Goal: Task Accomplishment & Management: Complete application form

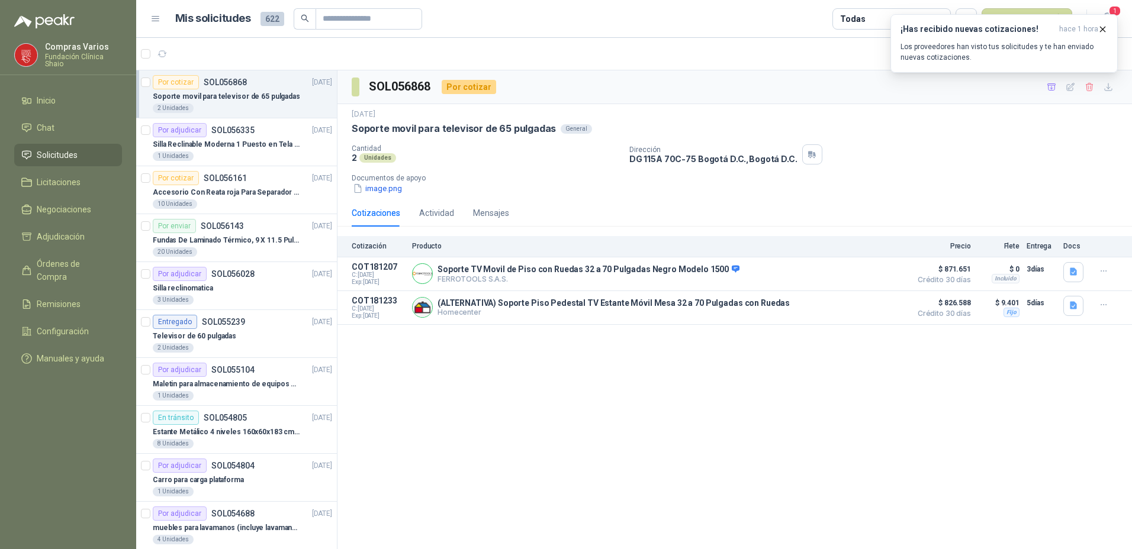
click at [249, 83] on div "Por cotizar SOL056868 [DATE]" at bounding box center [242, 82] width 179 height 14
click at [1103, 30] on icon "button" at bounding box center [1102, 29] width 5 height 5
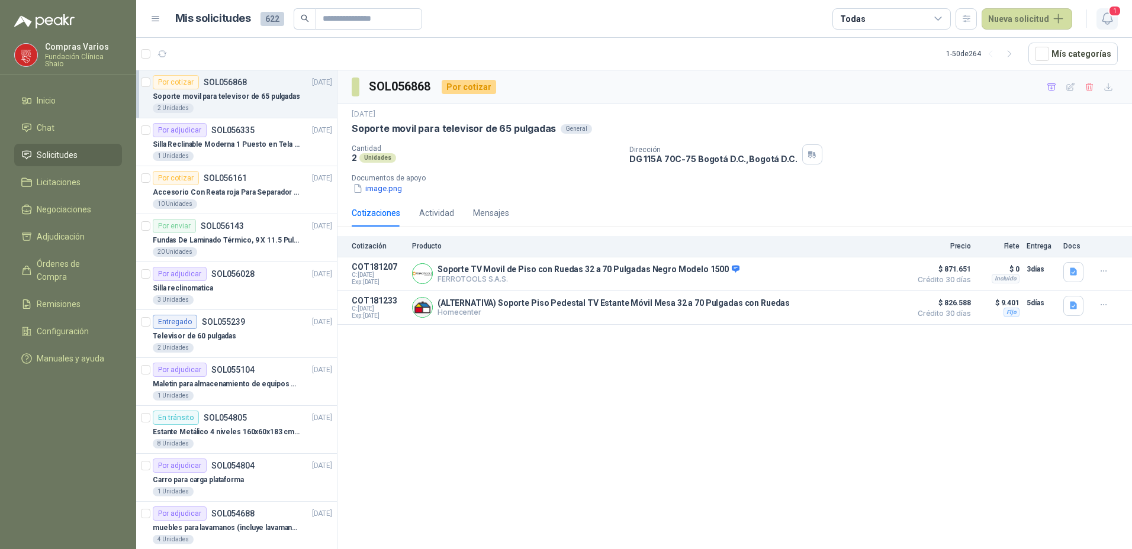
click at [1113, 19] on icon "button" at bounding box center [1107, 18] width 15 height 15
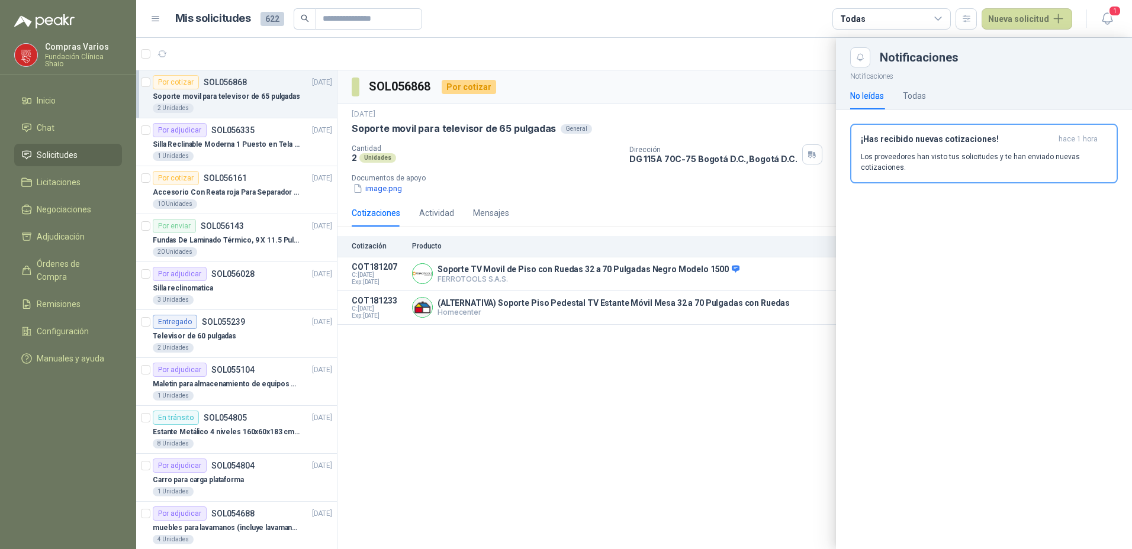
click at [700, 465] on div at bounding box center [634, 293] width 996 height 511
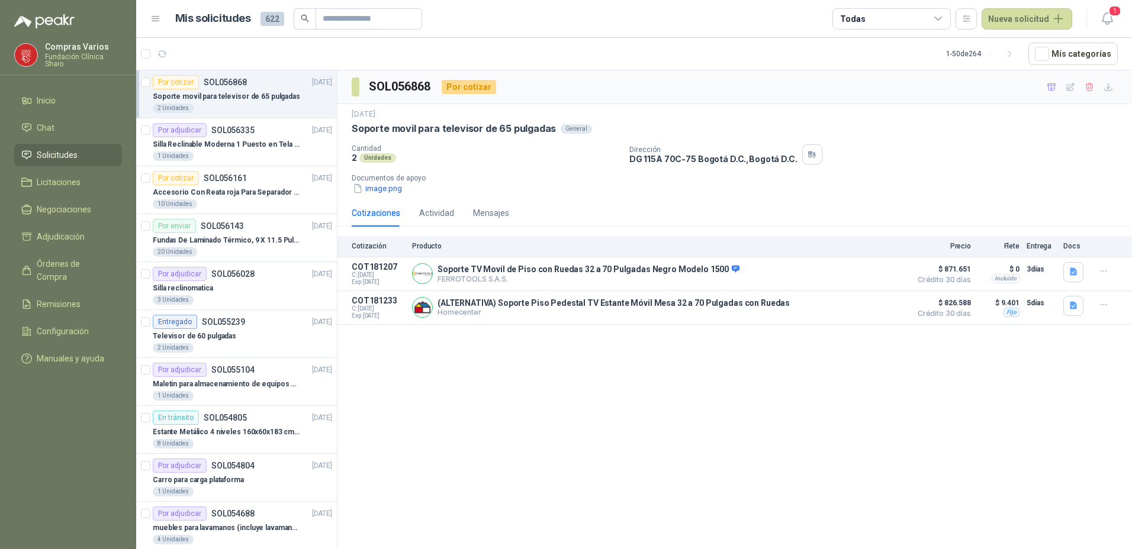
click at [224, 86] on p "SOL056868" at bounding box center [225, 82] width 43 height 8
click at [210, 143] on p "Silla Reclinable Moderna 1 Puesto en Tela Mecánica Praxis Elite Living" at bounding box center [226, 144] width 147 height 11
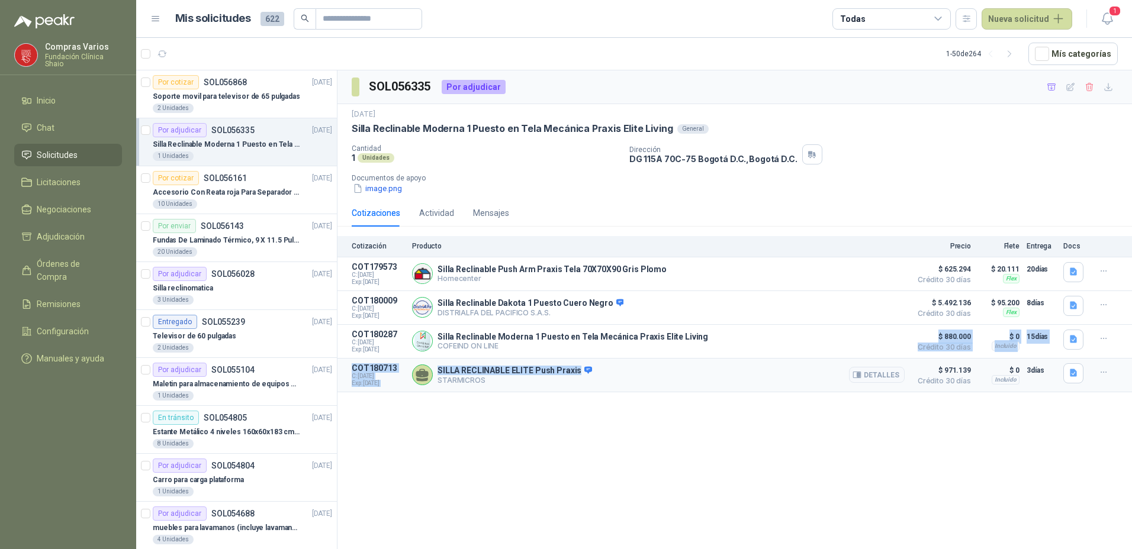
drag, startPoint x: 729, startPoint y: 364, endPoint x: 723, endPoint y: 378, distance: 14.6
click at [723, 378] on div "Cotización Producto Precio Flete Entrega Docs COT179573 C: [DATE] Exp: [DATE] S…" at bounding box center [734, 314] width 794 height 156
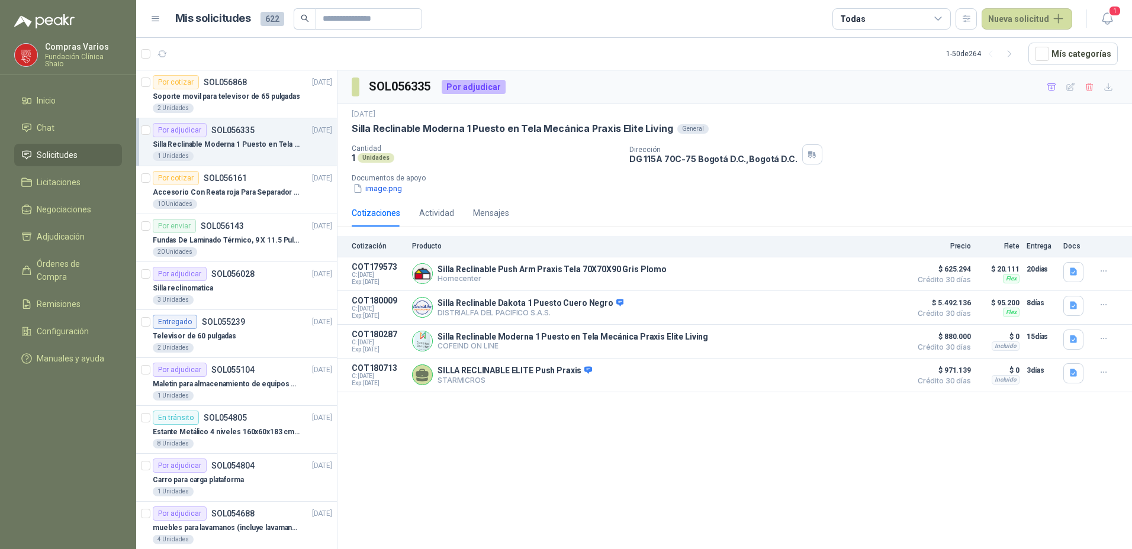
drag, startPoint x: 723, startPoint y: 378, endPoint x: 684, endPoint y: 421, distance: 59.1
click at [684, 421] on div "SOL056335 Por adjudicar [DATE] Silla Reclinable Moderna 1 Puesto en Tela Mecáni…" at bounding box center [734, 311] width 794 height 483
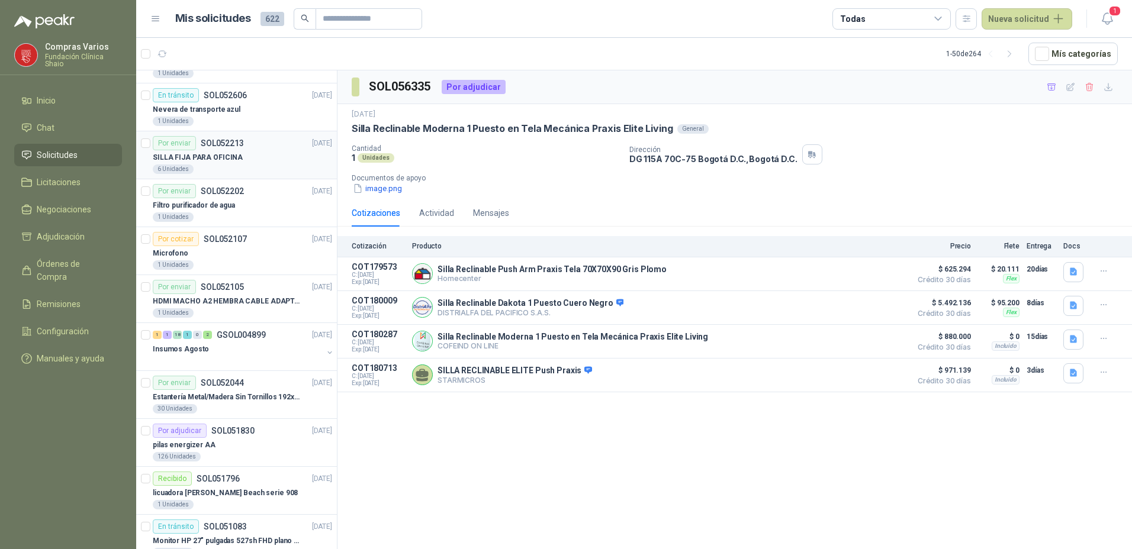
scroll to position [770, 0]
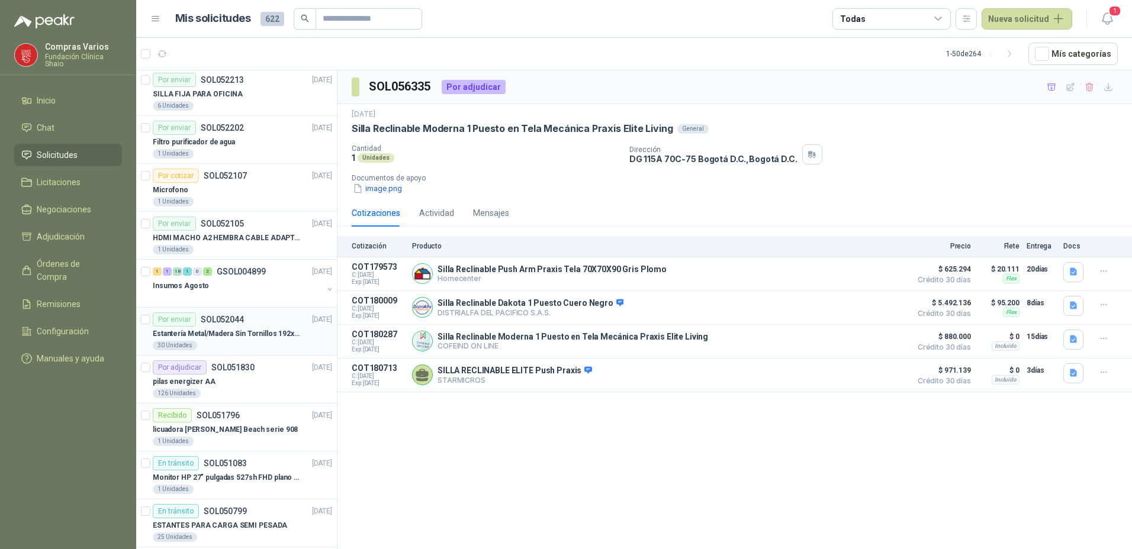
click at [252, 326] on div "Por enviar SOL052044 [DATE]" at bounding box center [242, 320] width 179 height 14
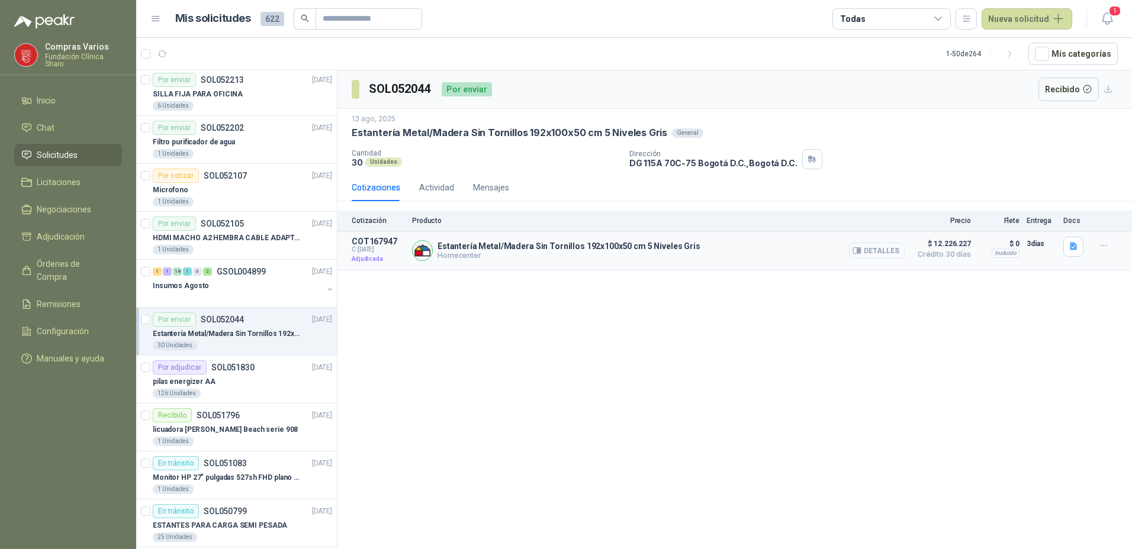
click at [877, 258] on button "Detalles" at bounding box center [877, 251] width 56 height 16
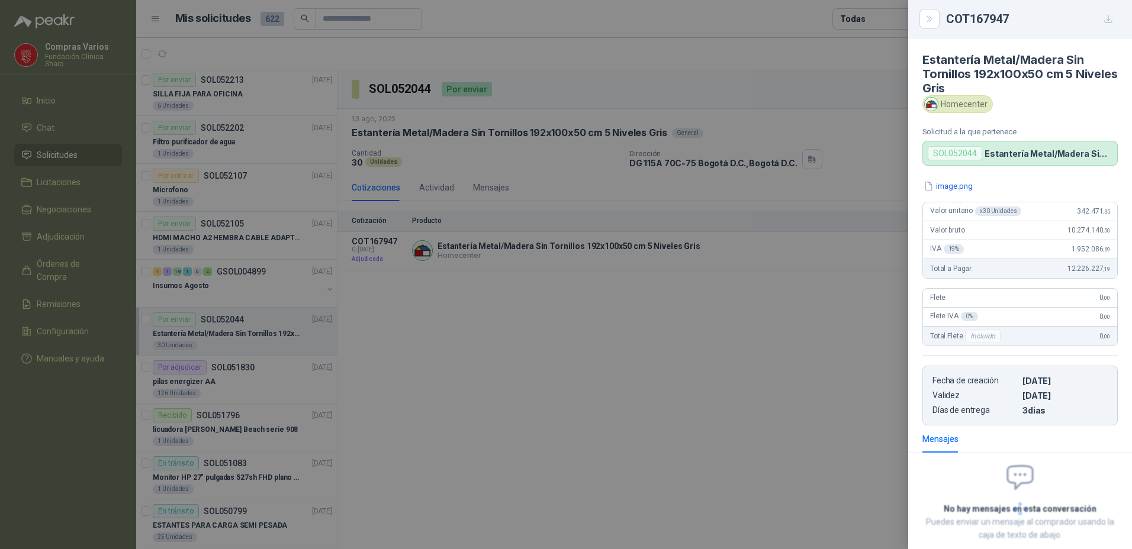
scroll to position [67, 0]
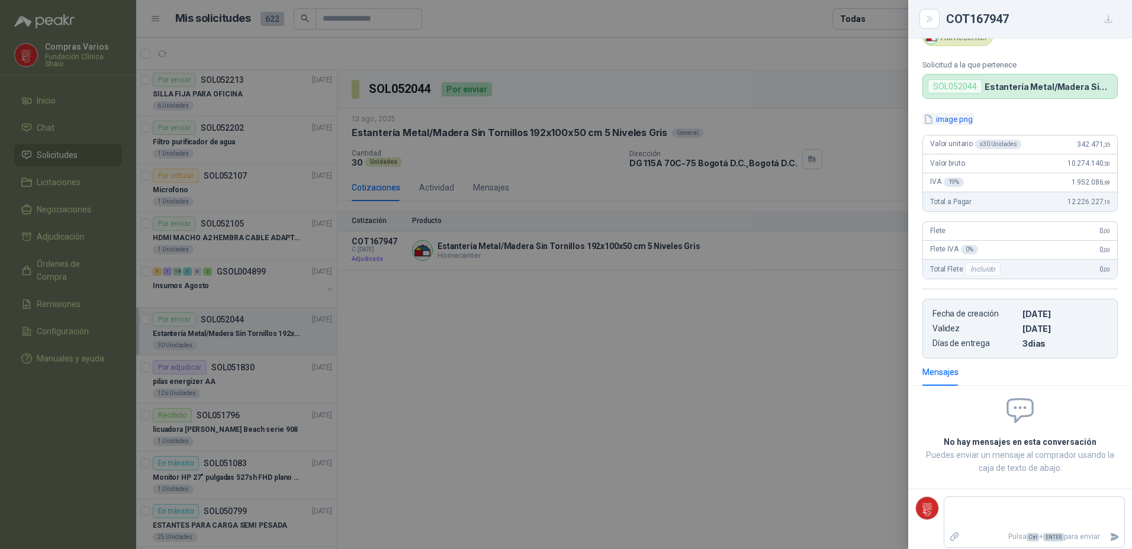
click at [943, 113] on button "image.png" at bounding box center [947, 119] width 51 height 12
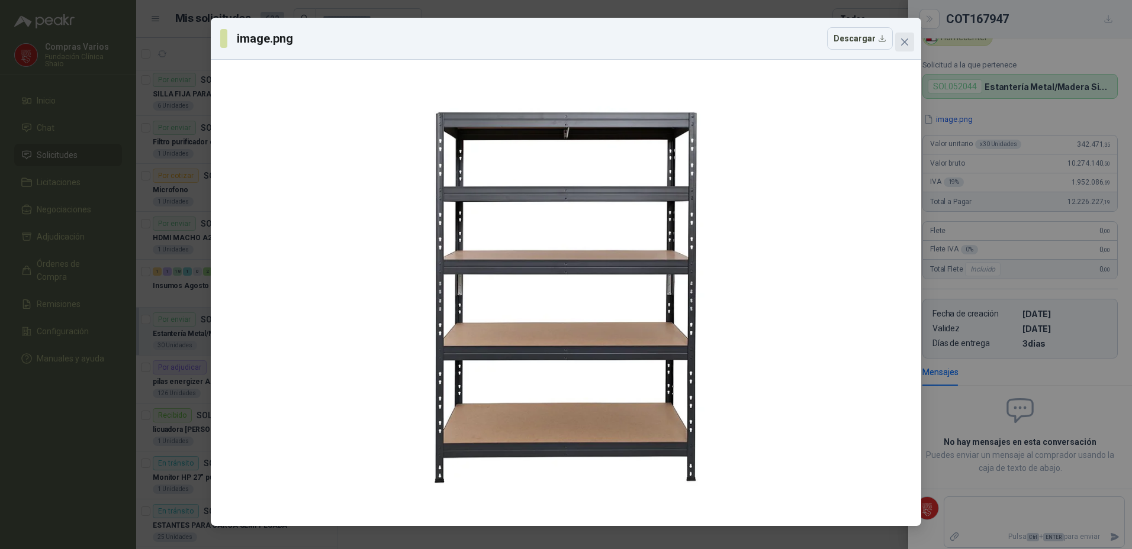
click at [905, 39] on icon "close" at bounding box center [904, 41] width 9 height 9
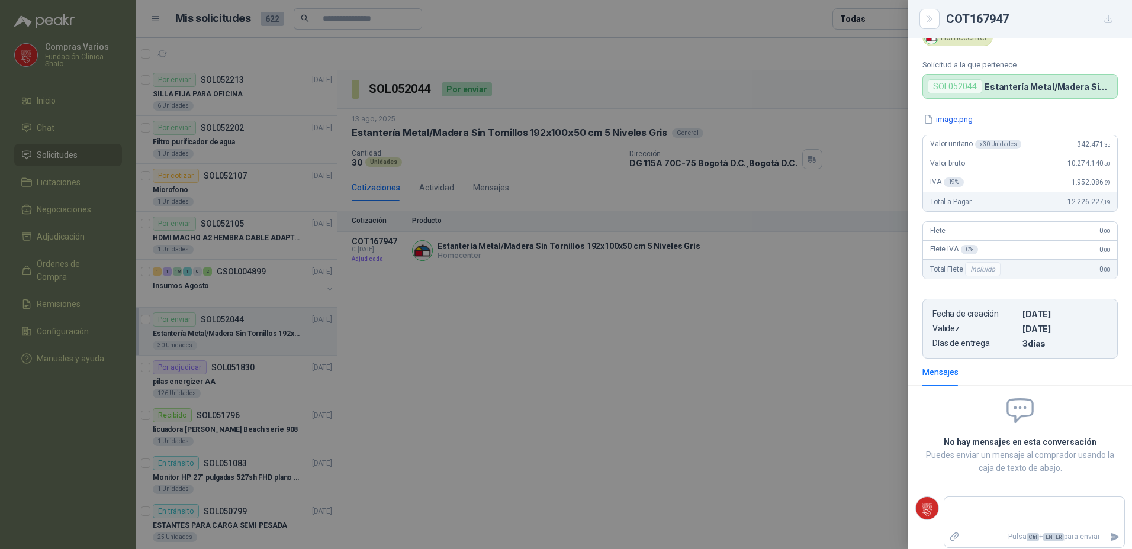
click at [497, 365] on div at bounding box center [566, 274] width 1132 height 549
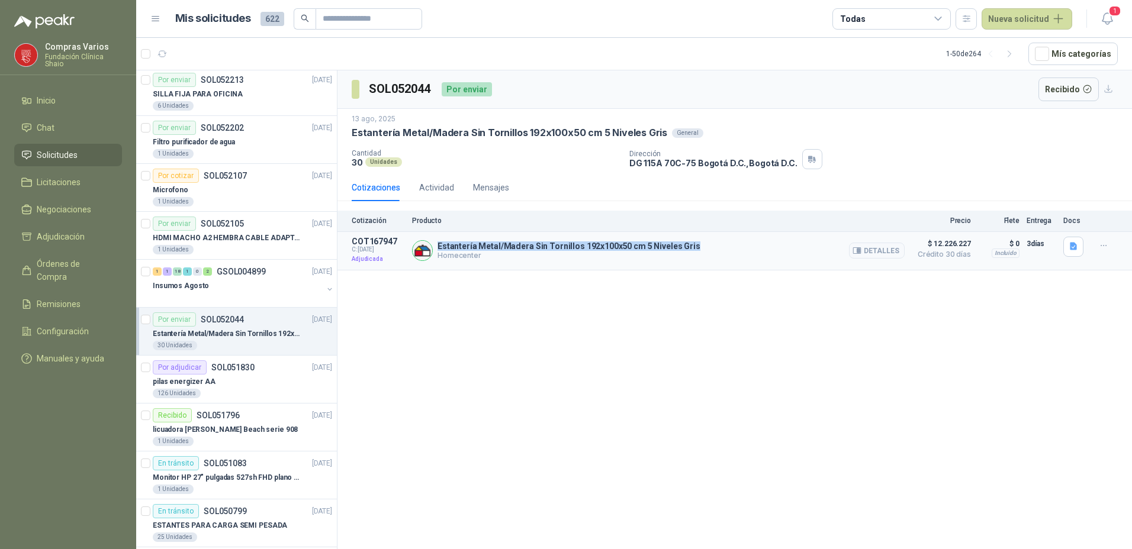
drag, startPoint x: 439, startPoint y: 246, endPoint x: 693, endPoint y: 243, distance: 254.0
click at [693, 243] on div "Estantería Metal/Madera Sin Tornillos 192x100x50 cm 5 Niveles Gris Homecenter D…" at bounding box center [658, 251] width 492 height 28
copy p "Estantería Metal/Madera Sin Tornillos 192x100x50 cm 5 Niveles Gris"
click at [1022, 11] on button "Nueva solicitud" at bounding box center [1026, 18] width 91 height 21
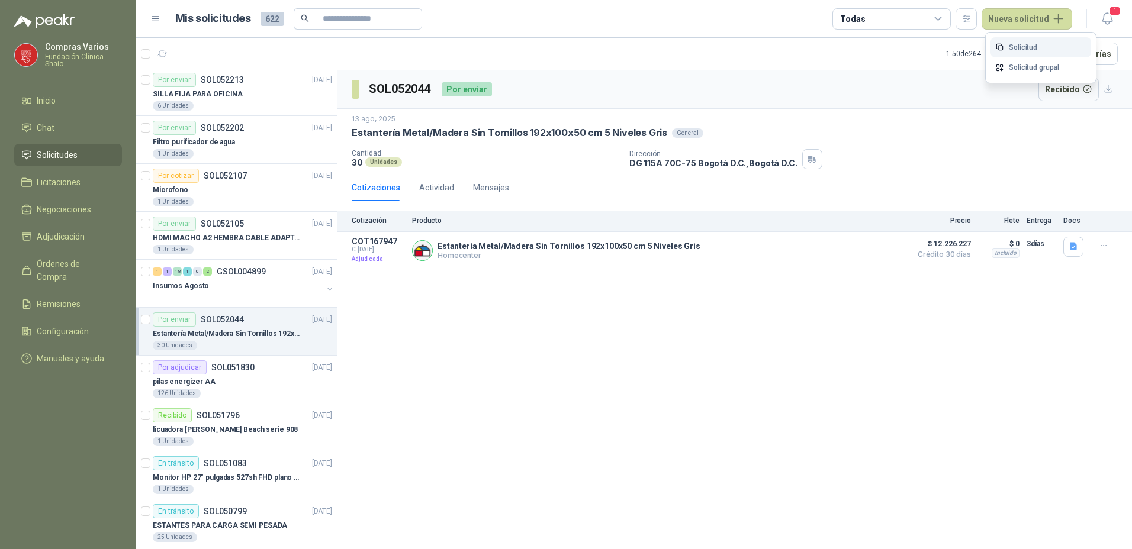
click at [1034, 51] on link "Solicitud" at bounding box center [1040, 47] width 101 height 21
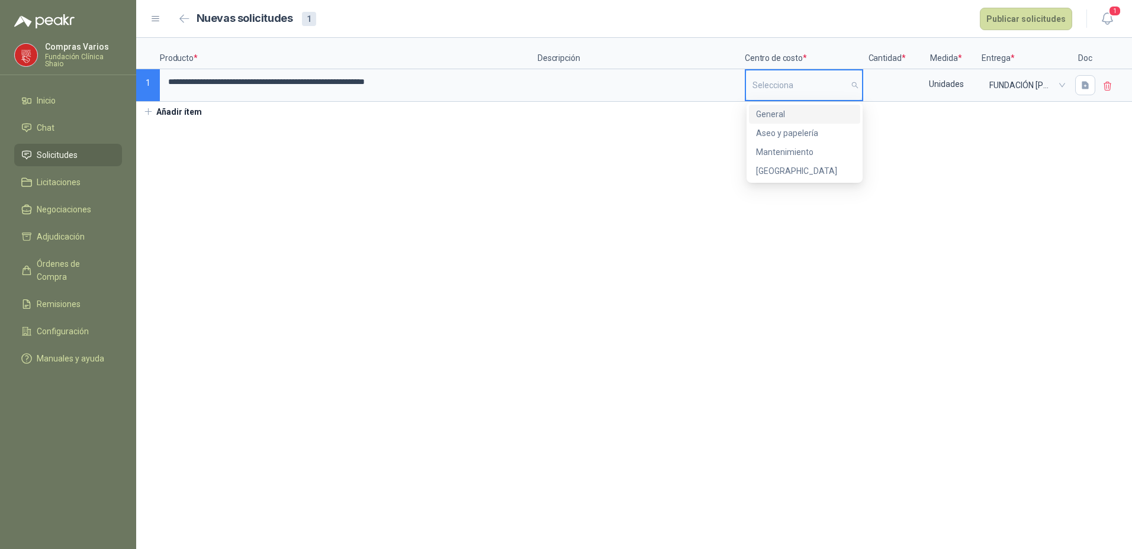
click at [772, 90] on input "search" at bounding box center [803, 85] width 103 height 30
click at [767, 108] on div "General" at bounding box center [804, 114] width 97 height 13
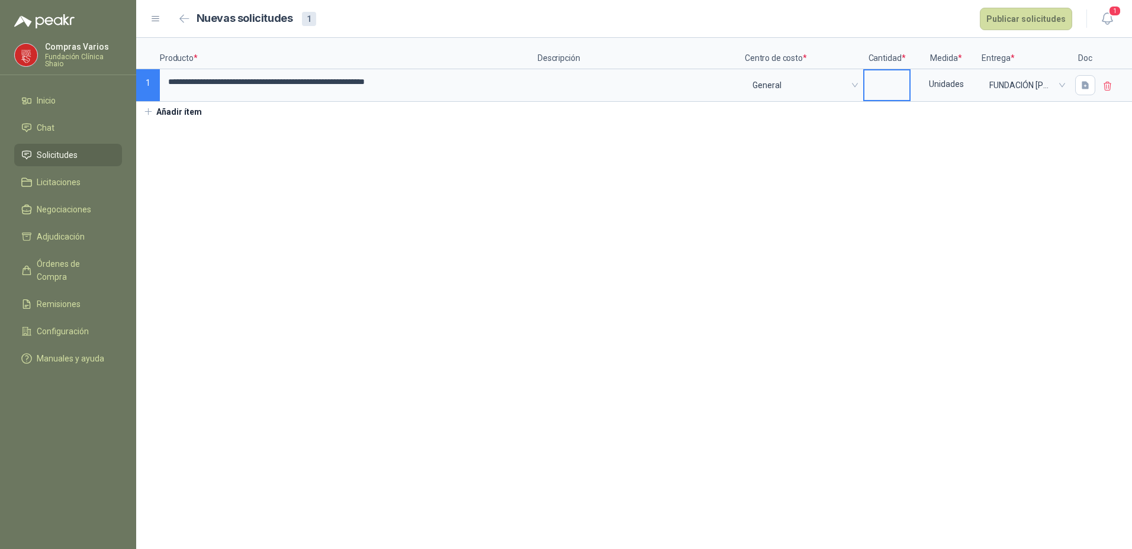
click at [890, 78] on input at bounding box center [886, 81] width 45 height 23
type input "*"
click at [556, 80] on textarea at bounding box center [641, 83] width 205 height 27
click at [49, 149] on span "Solicitudes" at bounding box center [57, 155] width 41 height 13
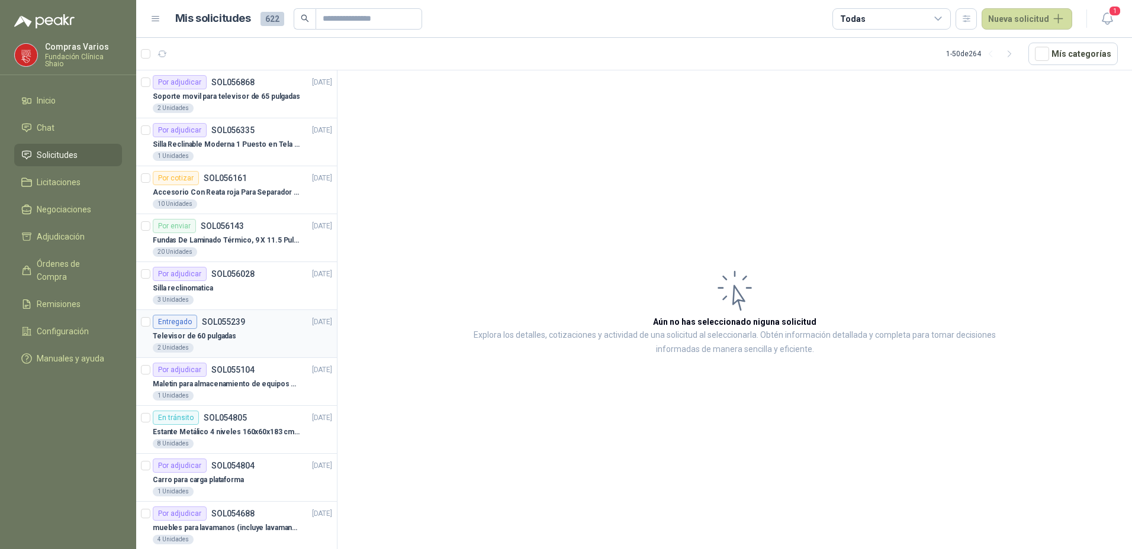
scroll to position [59, 0]
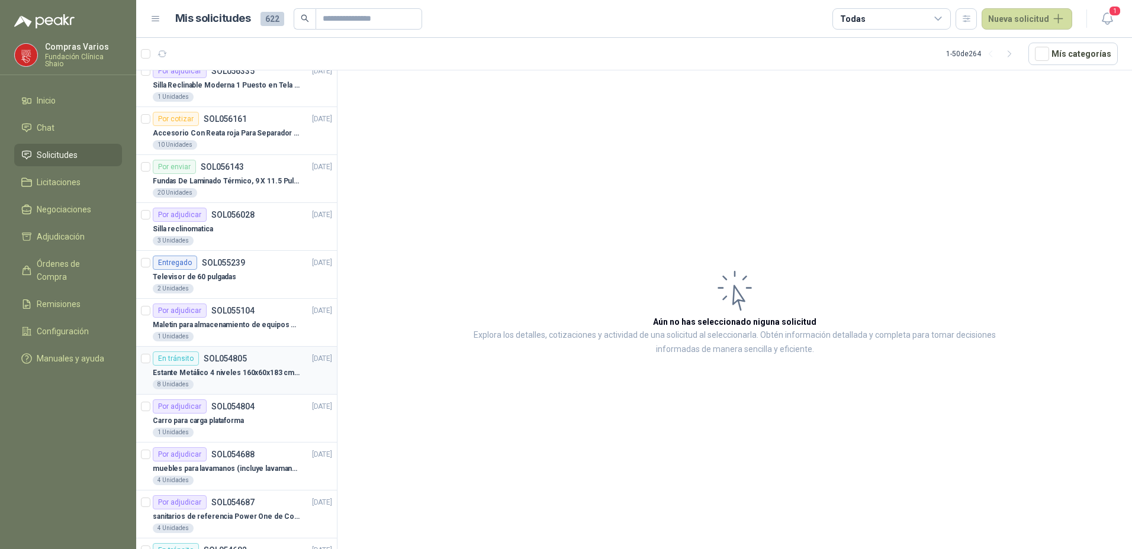
click at [233, 376] on p "Estante Metálico 4 niveles 160x60x183 cm Fixser" at bounding box center [226, 373] width 147 height 11
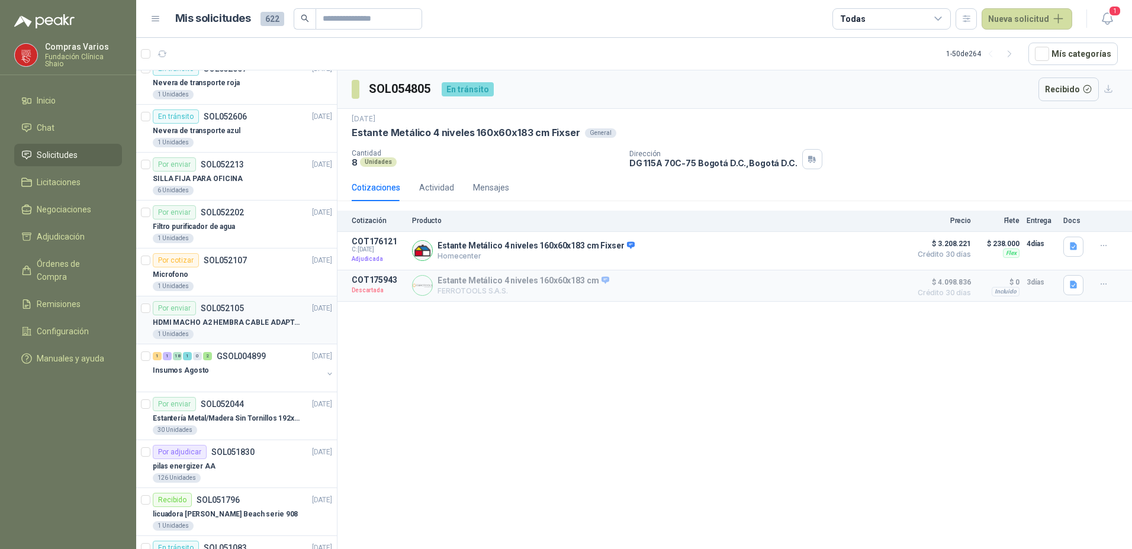
scroll to position [710, 0]
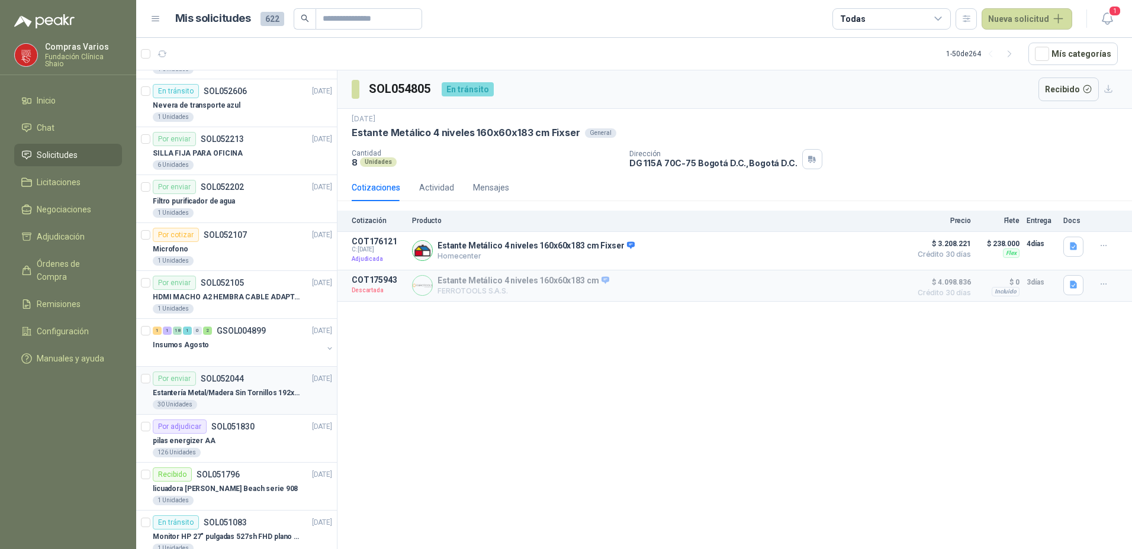
click at [263, 389] on p "Estantería Metal/Madera Sin Tornillos 192x100x50 cm 5 Niveles Gris" at bounding box center [226, 393] width 147 height 11
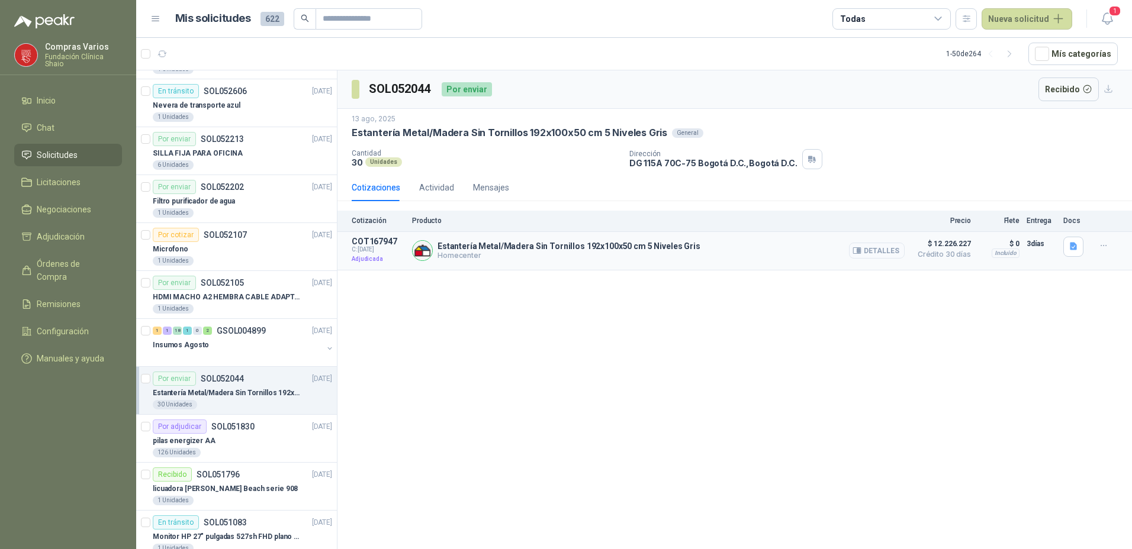
click at [884, 248] on button "Detalles" at bounding box center [877, 251] width 56 height 16
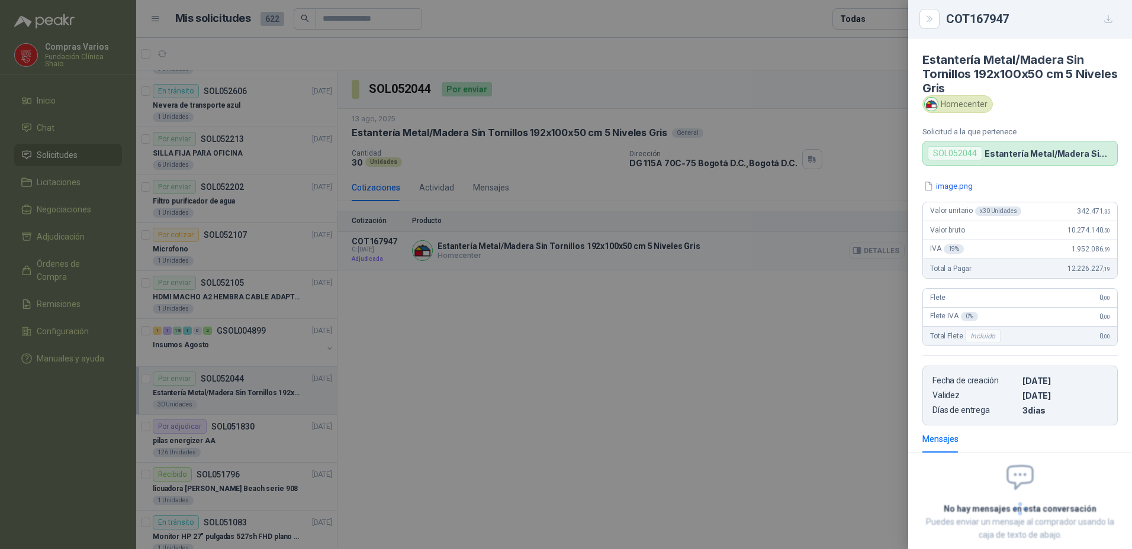
scroll to position [67, 0]
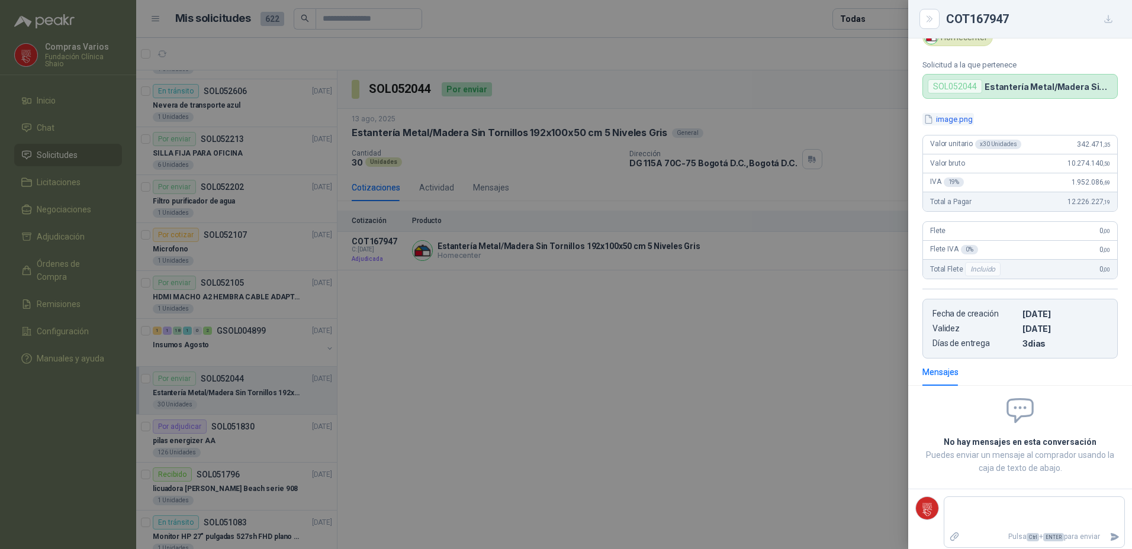
click at [949, 122] on button "image.png" at bounding box center [947, 119] width 51 height 12
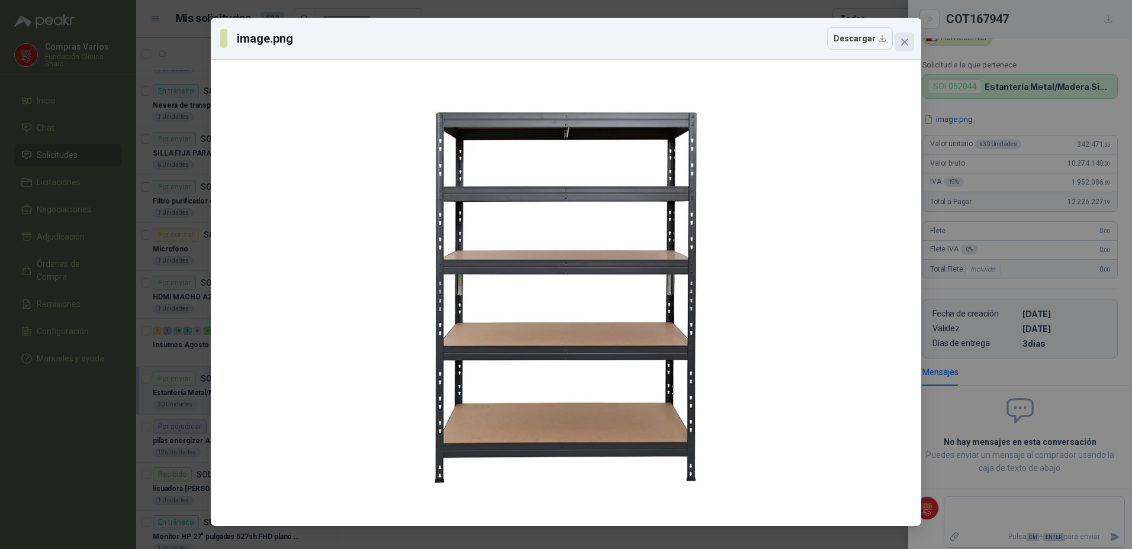
click at [904, 36] on button "Close" at bounding box center [904, 42] width 19 height 19
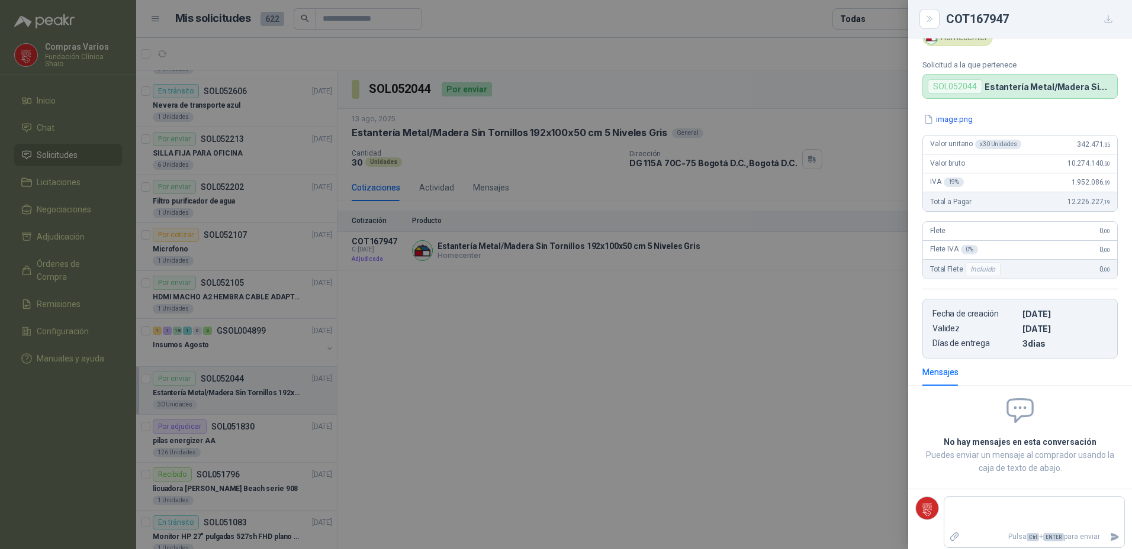
click at [787, 310] on div at bounding box center [566, 274] width 1132 height 549
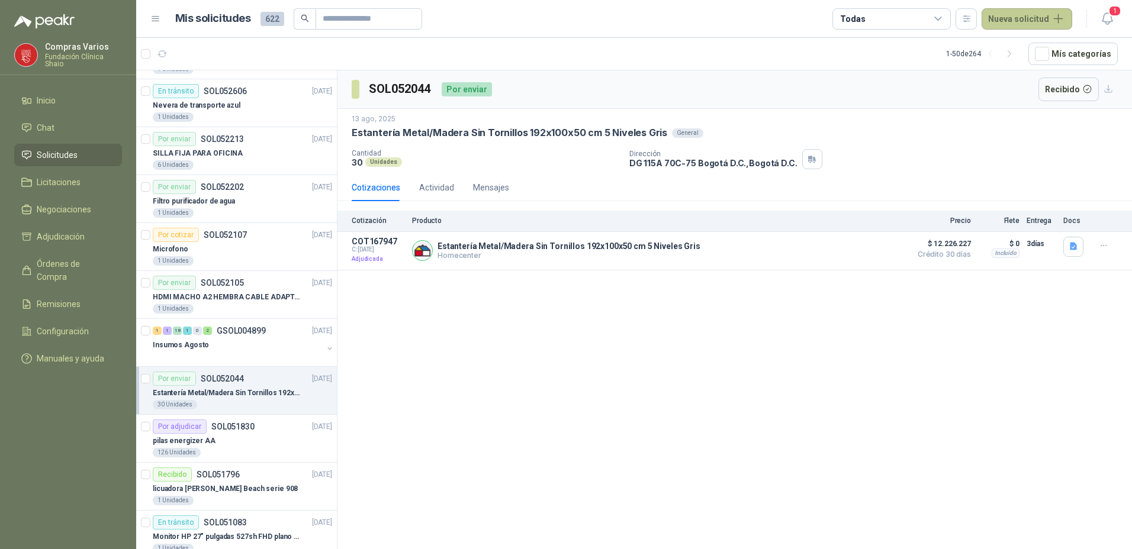
click at [1006, 22] on button "Nueva solicitud" at bounding box center [1026, 18] width 91 height 21
click at [1011, 40] on link "Solicitud" at bounding box center [1040, 47] width 101 height 21
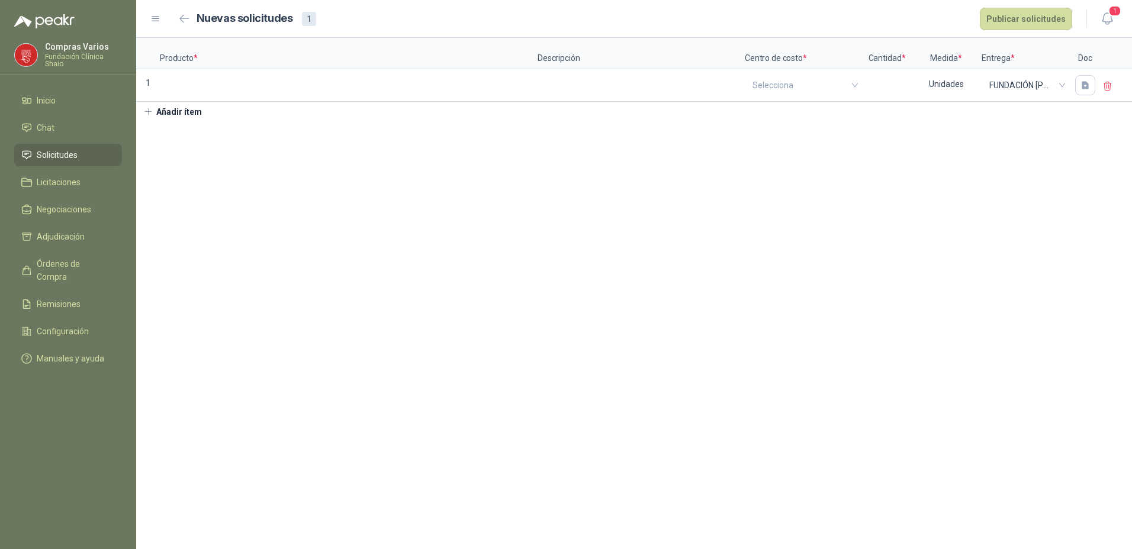
click at [66, 160] on link "Solicitudes" at bounding box center [68, 155] width 108 height 22
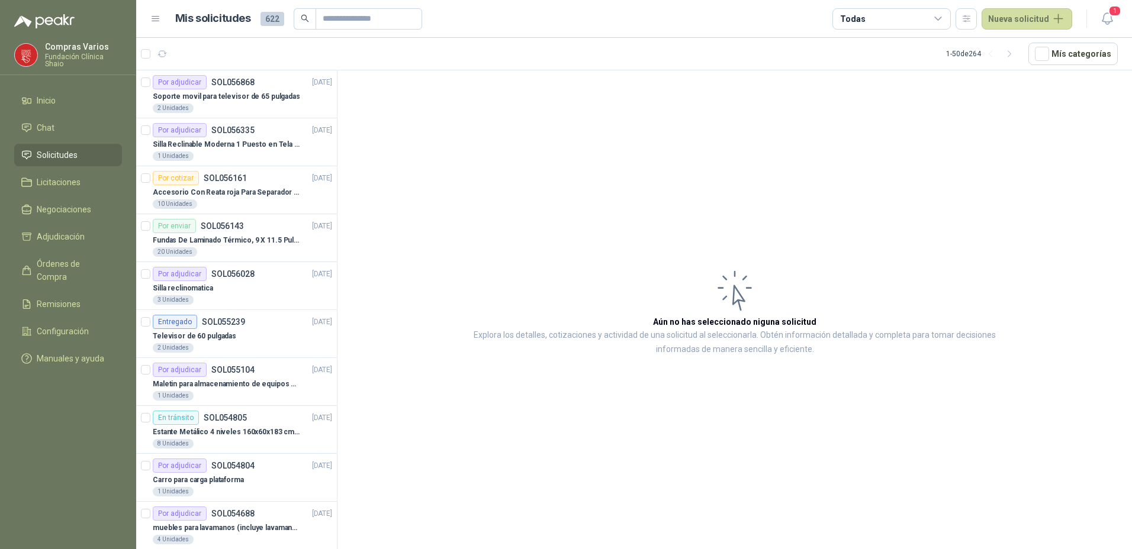
click at [51, 155] on span "Solicitudes" at bounding box center [57, 155] width 41 height 13
drag, startPoint x: 1012, startPoint y: 21, endPoint x: 875, endPoint y: 176, distance: 207.2
click at [876, 176] on main "Mis solicitudes 622 Todas Nueva solicitud 1 1 - 50 de 264 Mís categorías Por ad…" at bounding box center [634, 274] width 996 height 549
click at [1012, 14] on button "Nueva solicitud" at bounding box center [1026, 18] width 91 height 21
click at [1017, 51] on link "Solicitud" at bounding box center [1040, 47] width 101 height 21
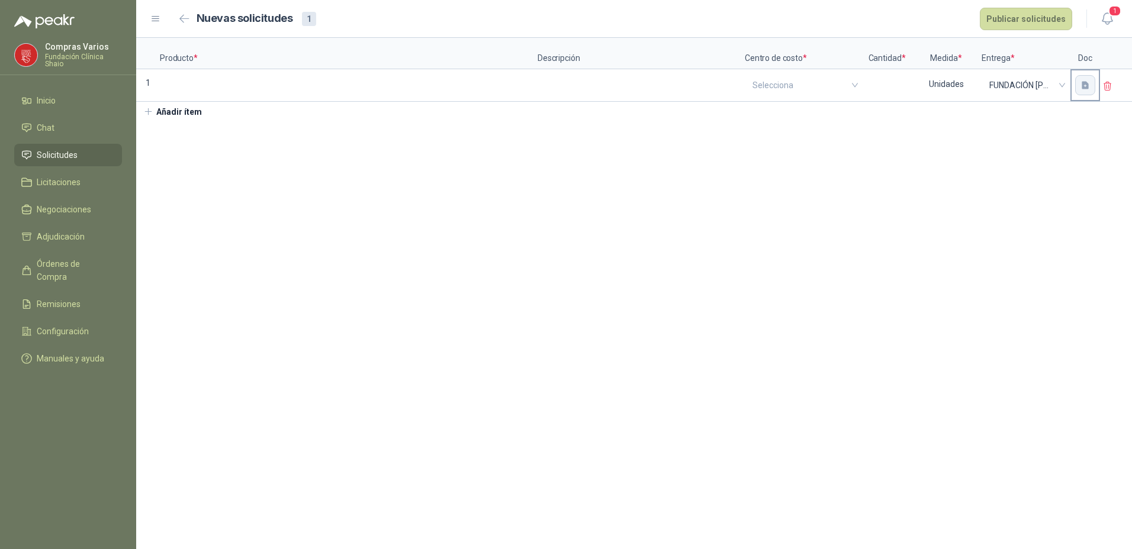
click at [1087, 86] on icon "button" at bounding box center [1084, 85] width 7 height 8
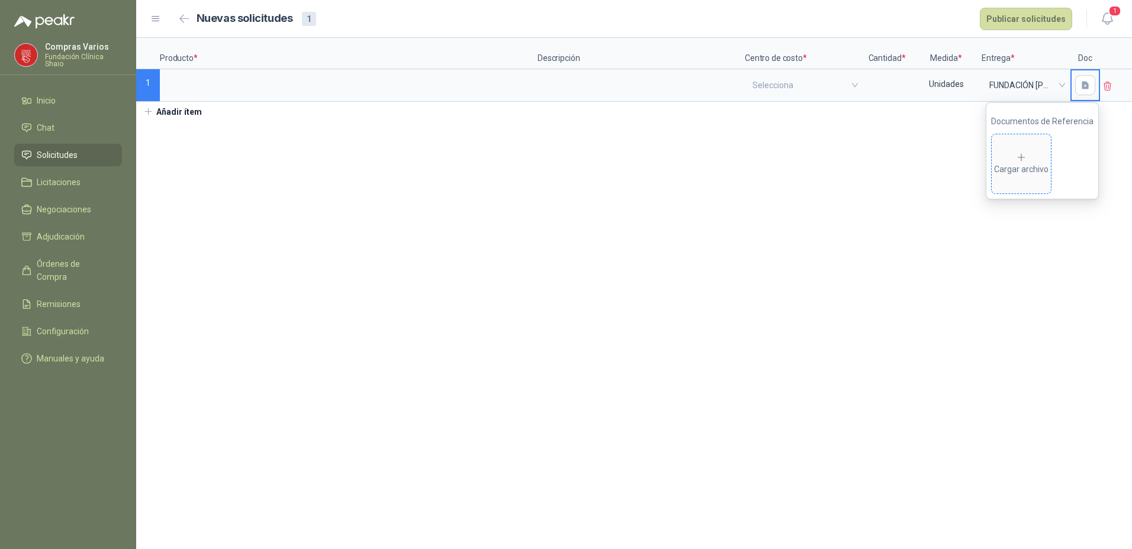
click at [1015, 169] on div "Cargar archivo" at bounding box center [1021, 164] width 54 height 24
click at [914, 209] on section "Producto * Descripción Centro de costo * Cantidad * Medida * Entrega * Doc 1 Se…" at bounding box center [634, 293] width 996 height 511
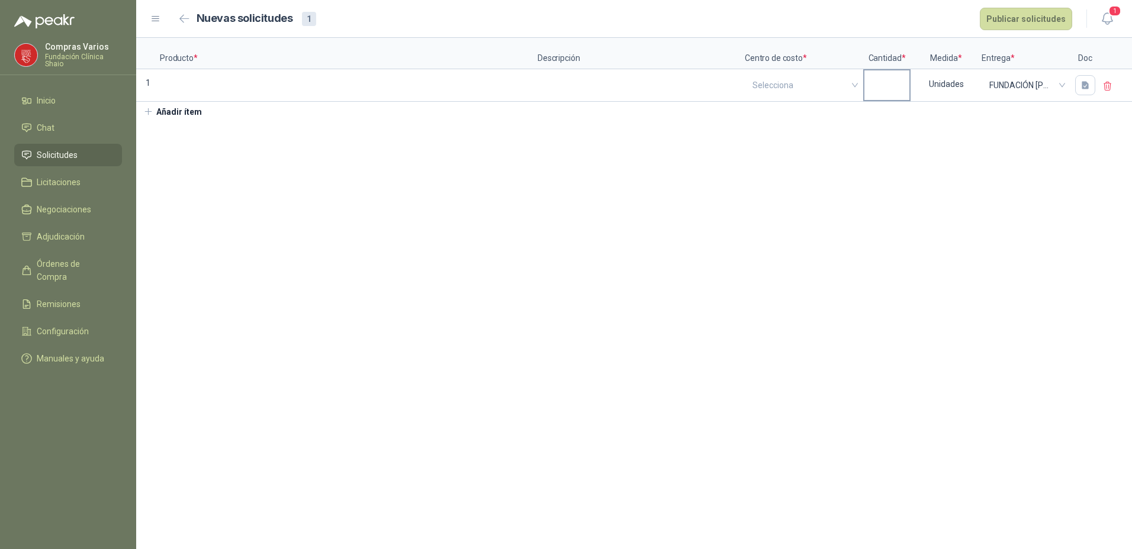
click at [889, 85] on input at bounding box center [886, 81] width 45 height 23
type input "*"
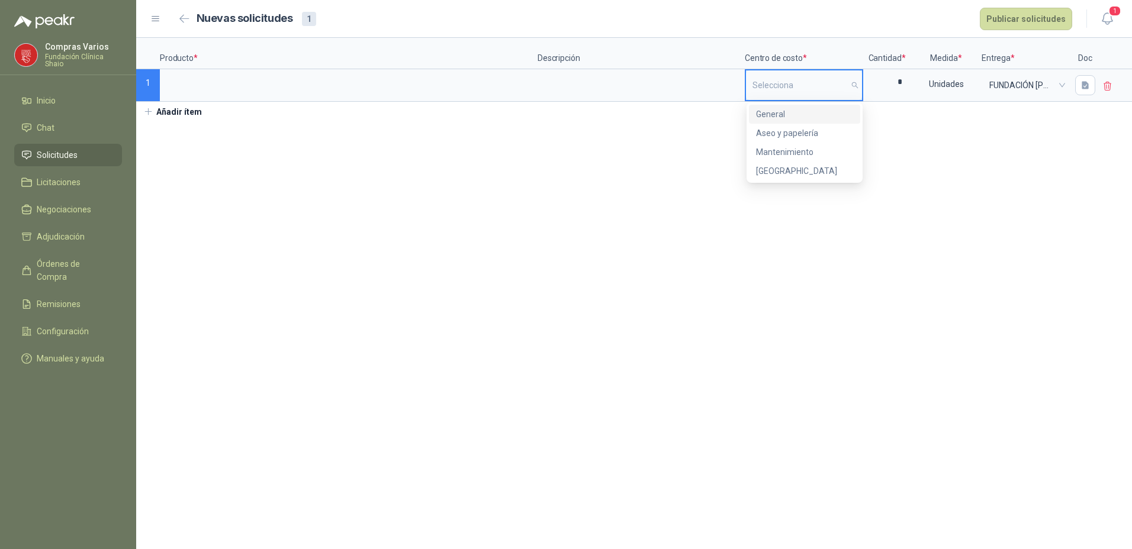
click at [827, 78] on input "search" at bounding box center [803, 85] width 103 height 30
click at [788, 120] on div "General" at bounding box center [804, 114] width 97 height 13
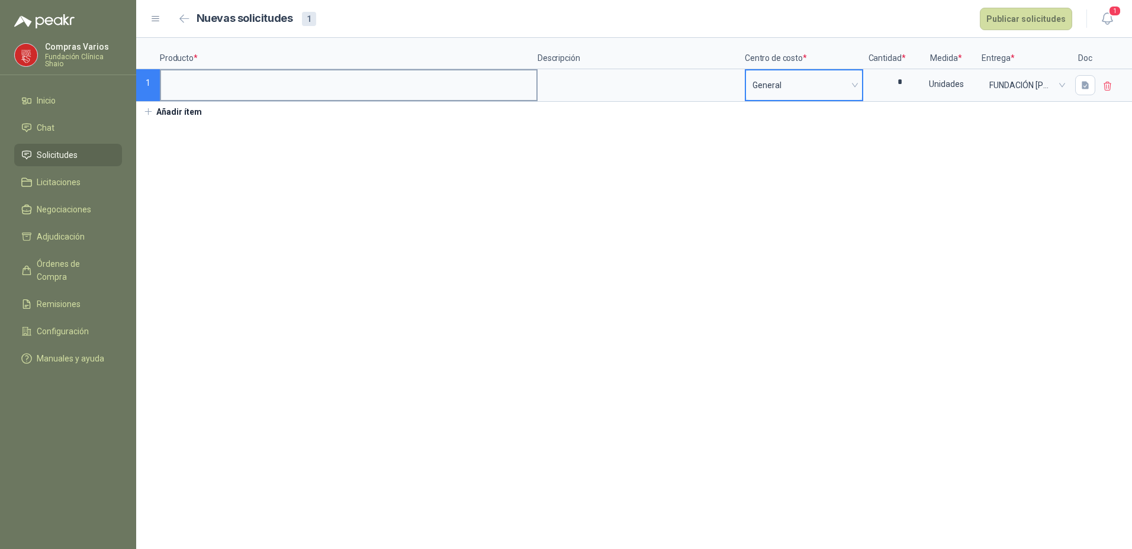
click at [355, 79] on input at bounding box center [348, 81] width 375 height 23
type input "********"
click at [1009, 21] on button "Publicar solicitudes" at bounding box center [1026, 19] width 92 height 22
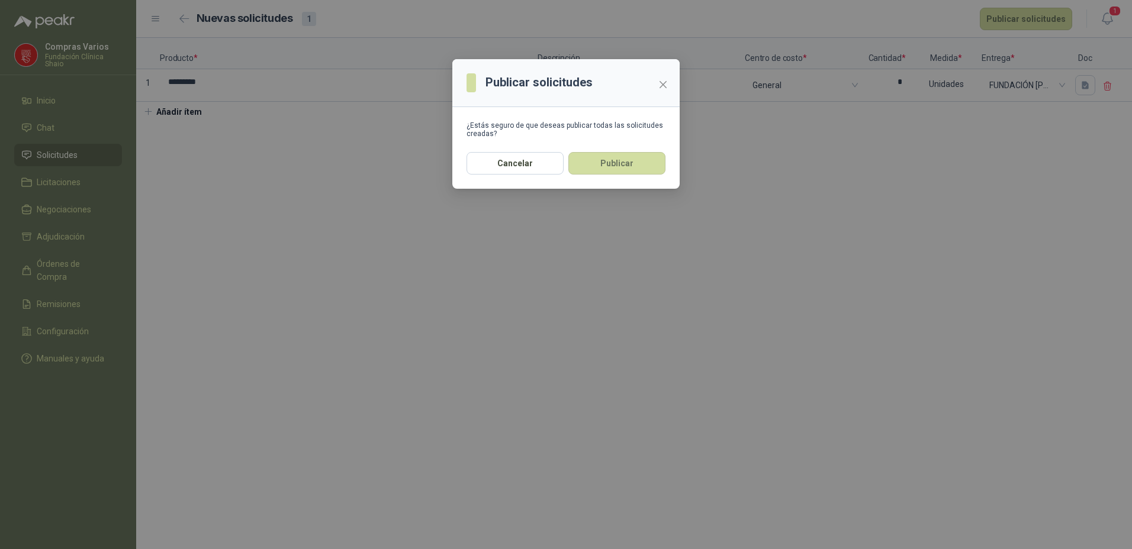
click at [601, 165] on button "Publicar" at bounding box center [616, 163] width 97 height 22
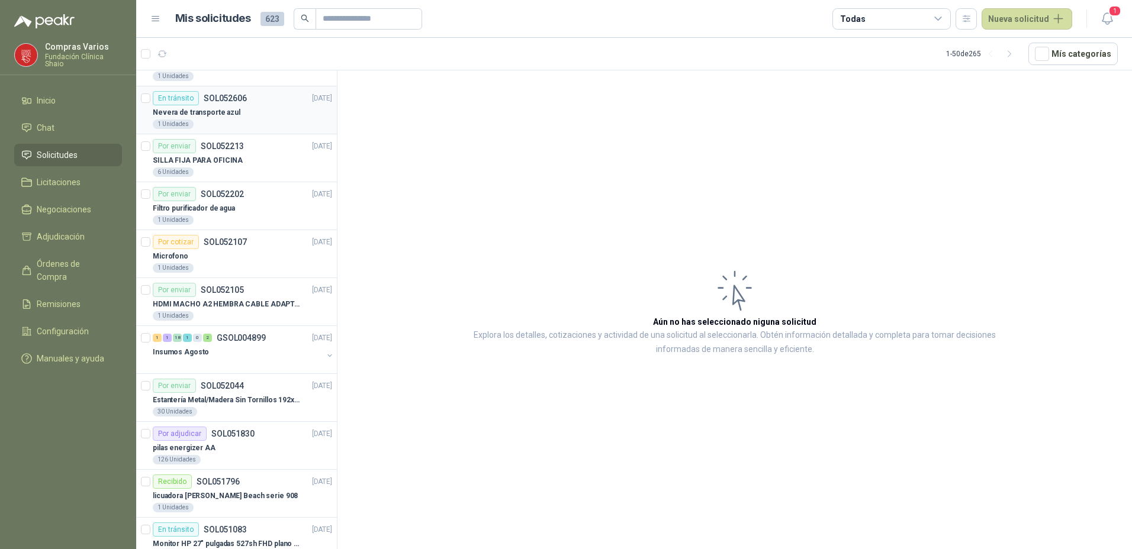
scroll to position [770, 0]
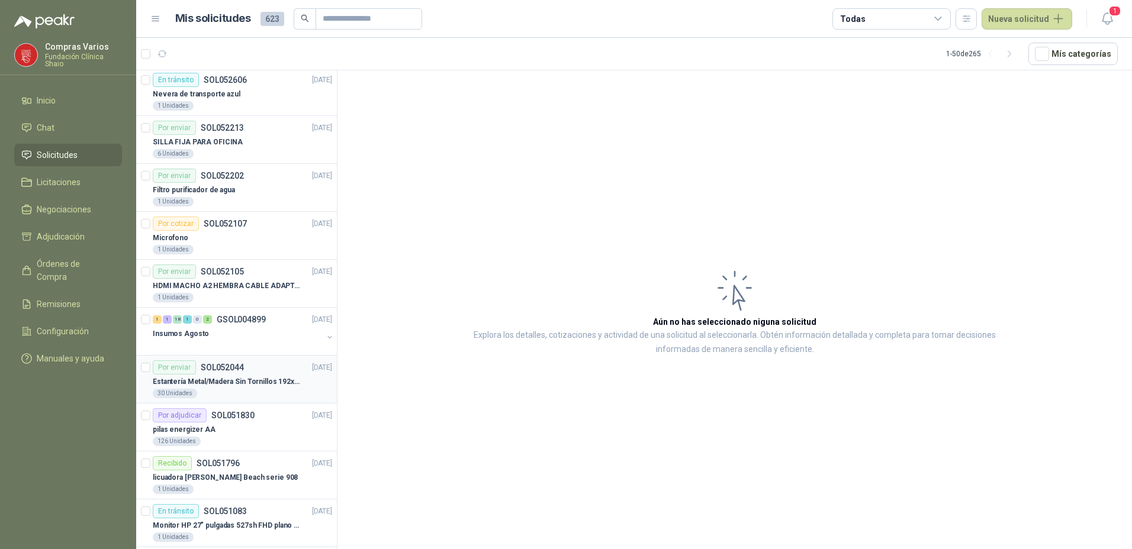
click at [234, 387] on p "Estantería Metal/Madera Sin Tornillos 192x100x50 cm 5 Niveles Gris" at bounding box center [226, 381] width 147 height 11
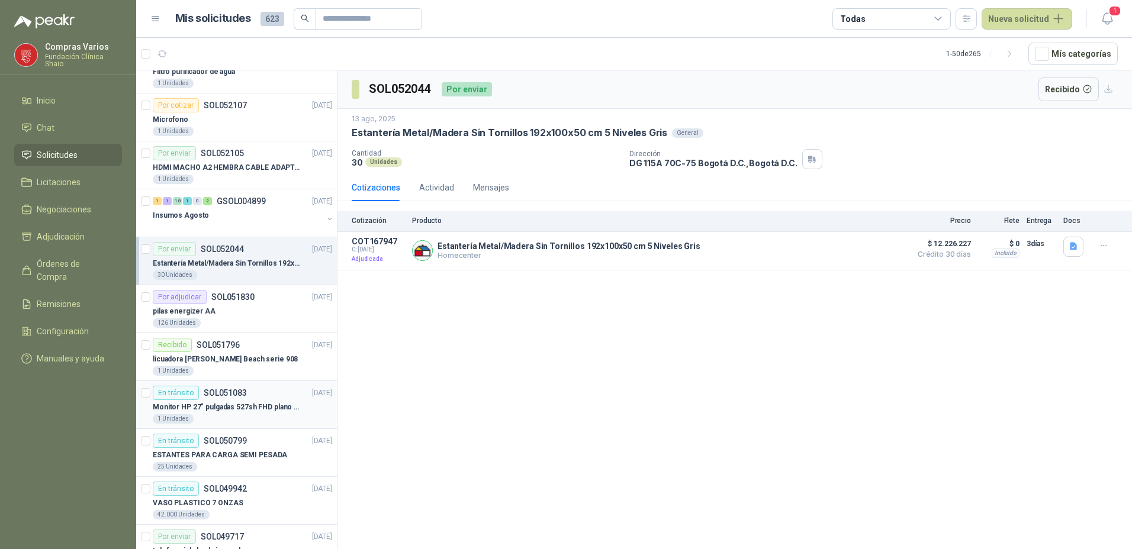
scroll to position [947, 0]
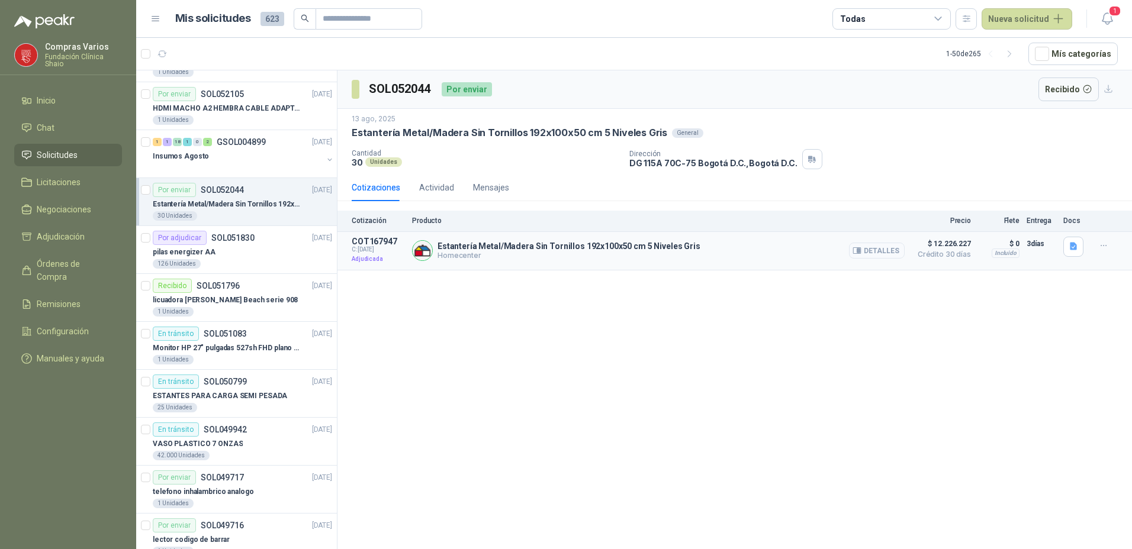
click at [893, 246] on button "Detalles" at bounding box center [877, 251] width 56 height 16
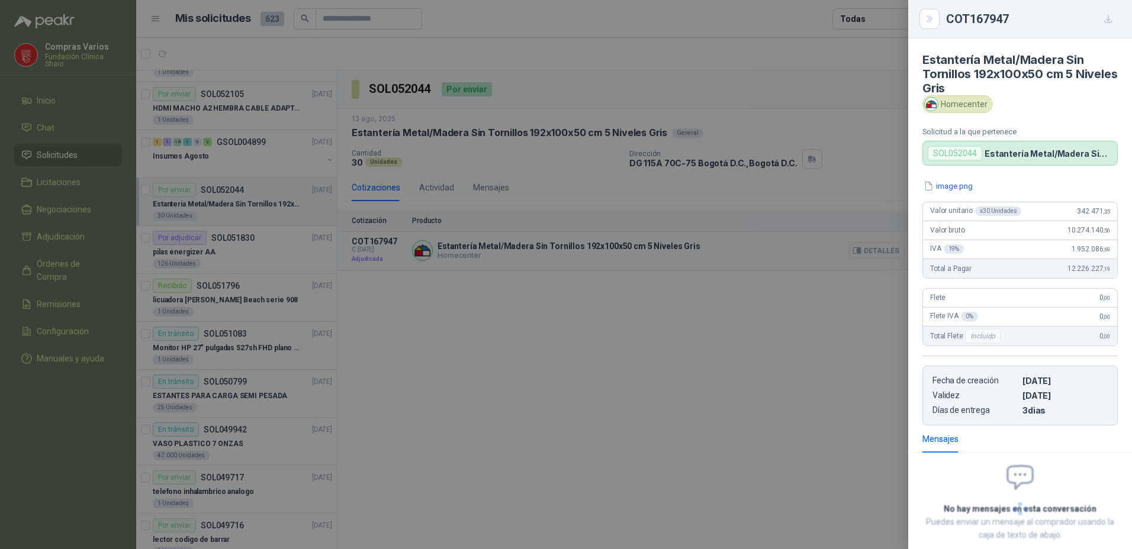
scroll to position [67, 0]
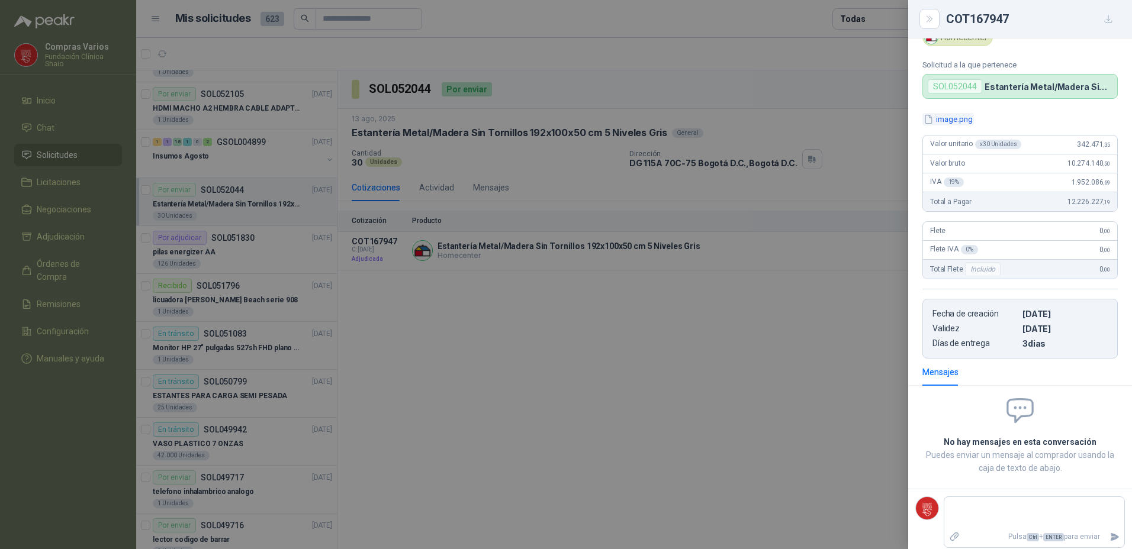
click at [949, 118] on button "image.png" at bounding box center [947, 119] width 51 height 12
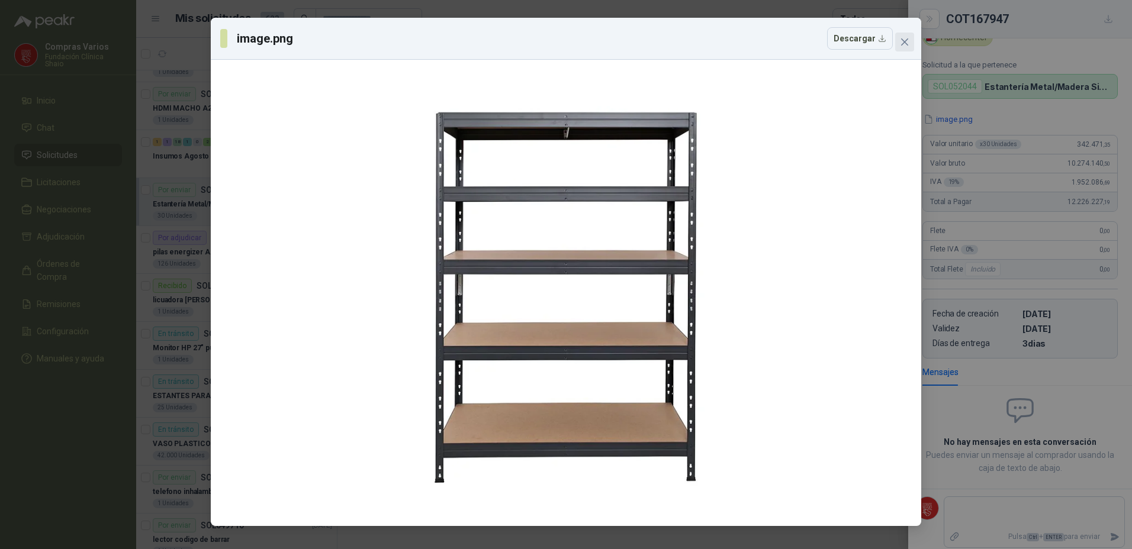
click at [904, 42] on icon "close" at bounding box center [904, 41] width 9 height 9
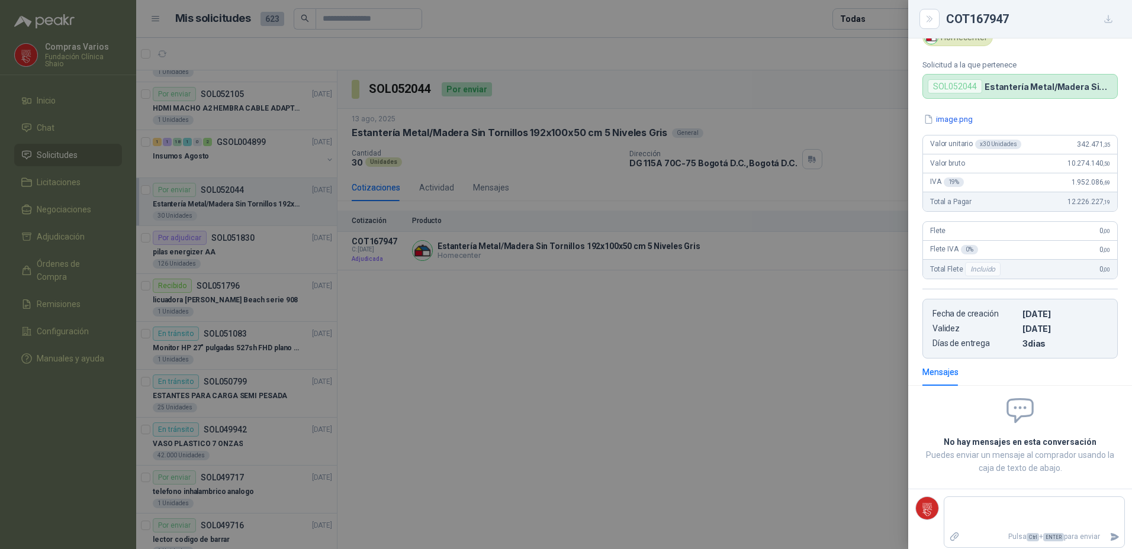
click at [545, 388] on div at bounding box center [566, 274] width 1132 height 549
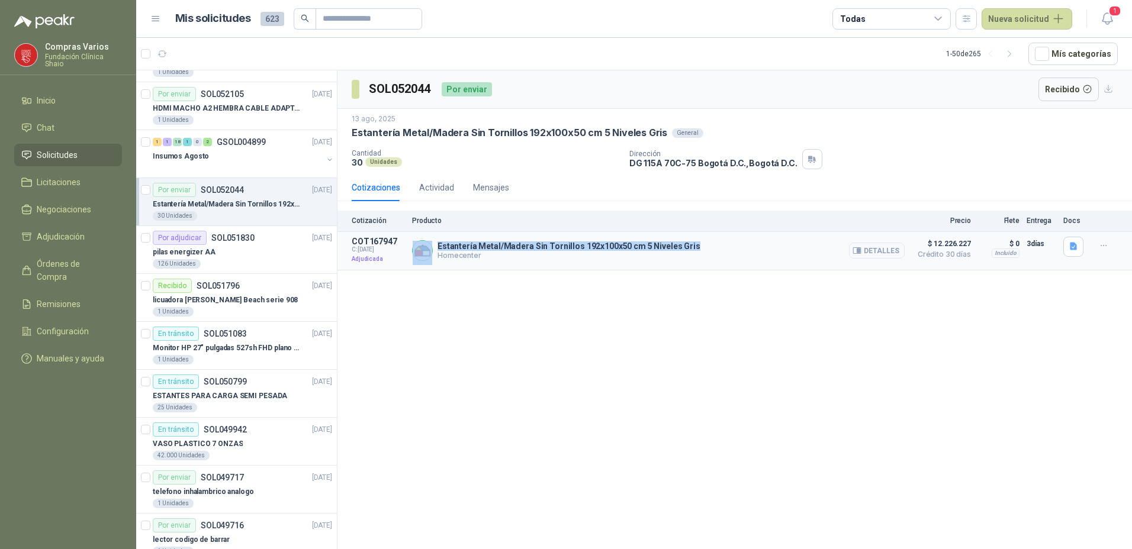
drag, startPoint x: 698, startPoint y: 242, endPoint x: 430, endPoint y: 247, distance: 268.8
click at [430, 247] on div "Estantería Metal/Madera Sin Tornillos 192x100x50 cm 5 Niveles Gris Homecenter D…" at bounding box center [658, 251] width 492 height 28
copy div "Estantería Metal/Madera Sin Tornillos 192x100x50 cm 5 Niveles Gris"
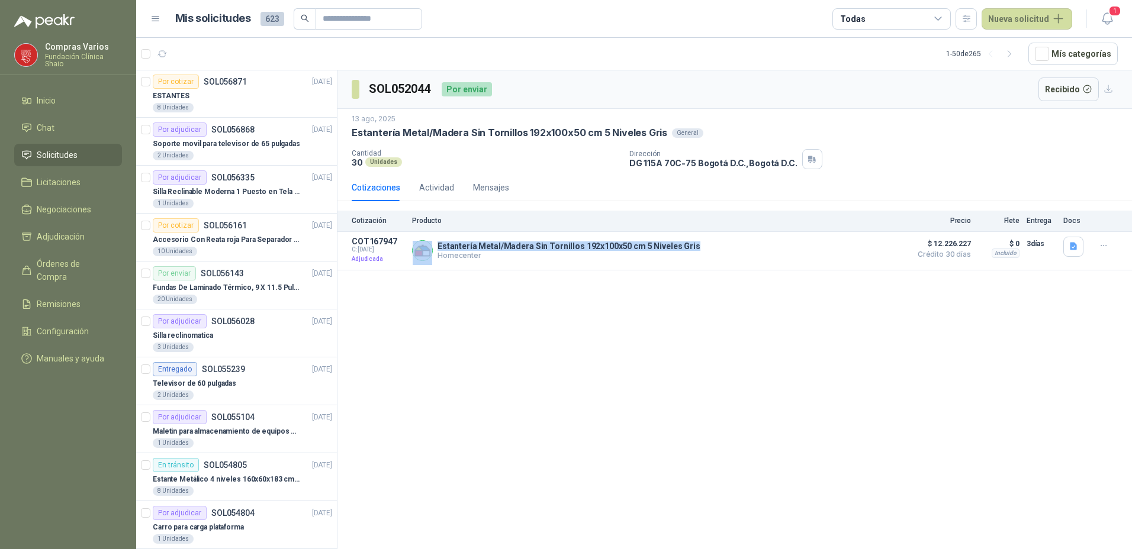
scroll to position [0, 0]
copy div "Estantería Metal/Madera Sin Tornillos 192x100x50 cm 5 Niveles Gris"
click at [242, 102] on div "ESTANTES" at bounding box center [242, 96] width 179 height 14
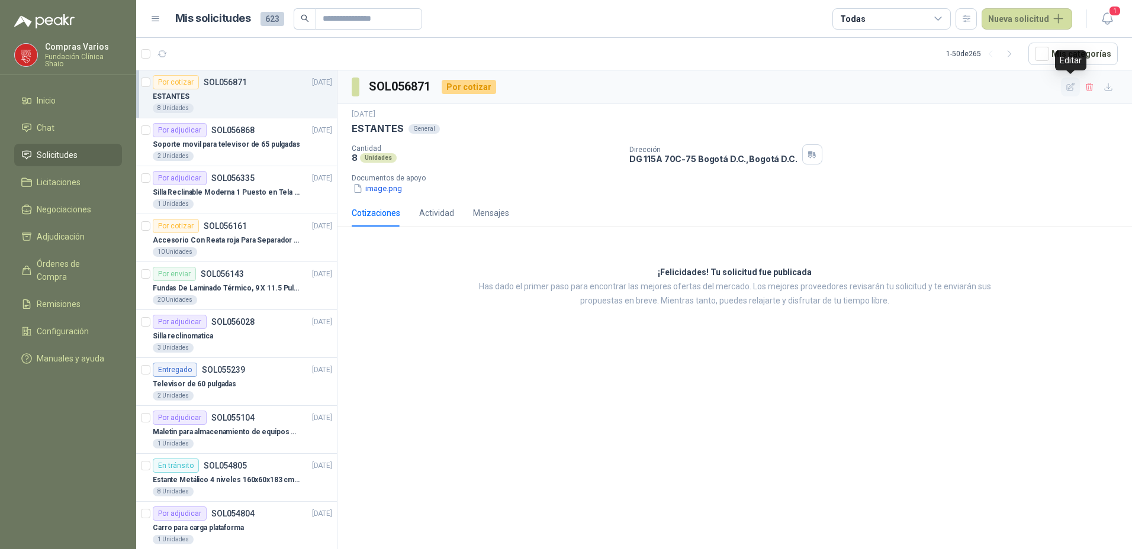
click at [1070, 84] on icon "button" at bounding box center [1070, 87] width 10 height 10
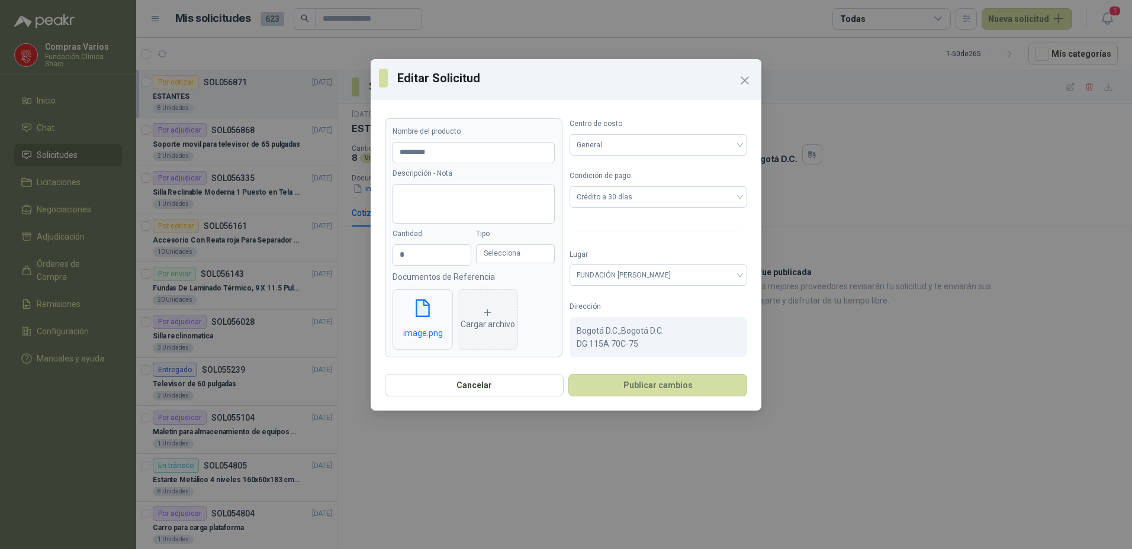
type input "********"
type input "*"
click at [467, 156] on input "********" at bounding box center [473, 152] width 162 height 21
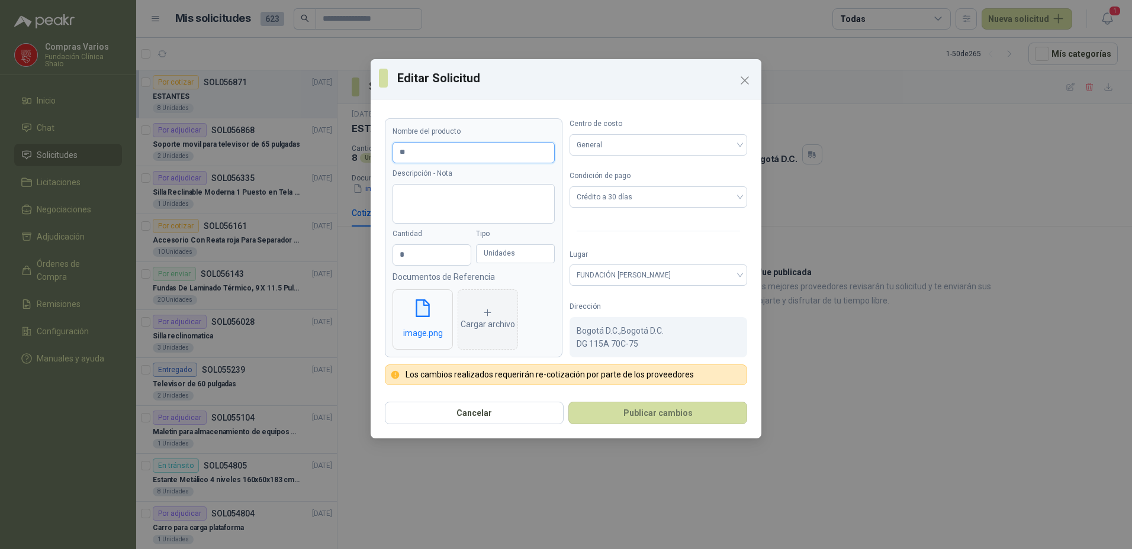
type input "*"
paste input "**********"
type input "**********"
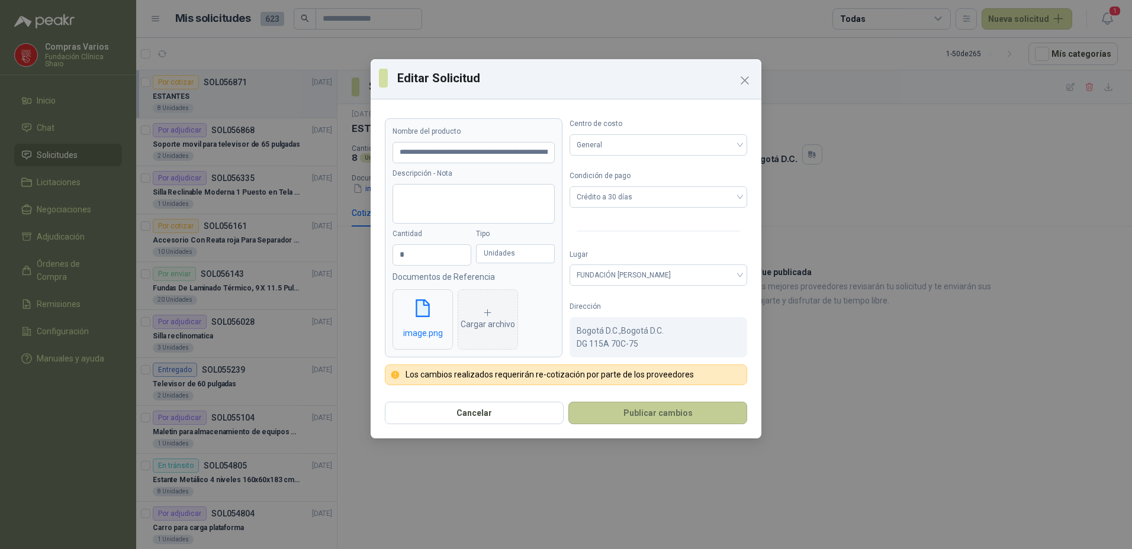
click at [609, 416] on button "Publicar cambios" at bounding box center [657, 413] width 179 height 22
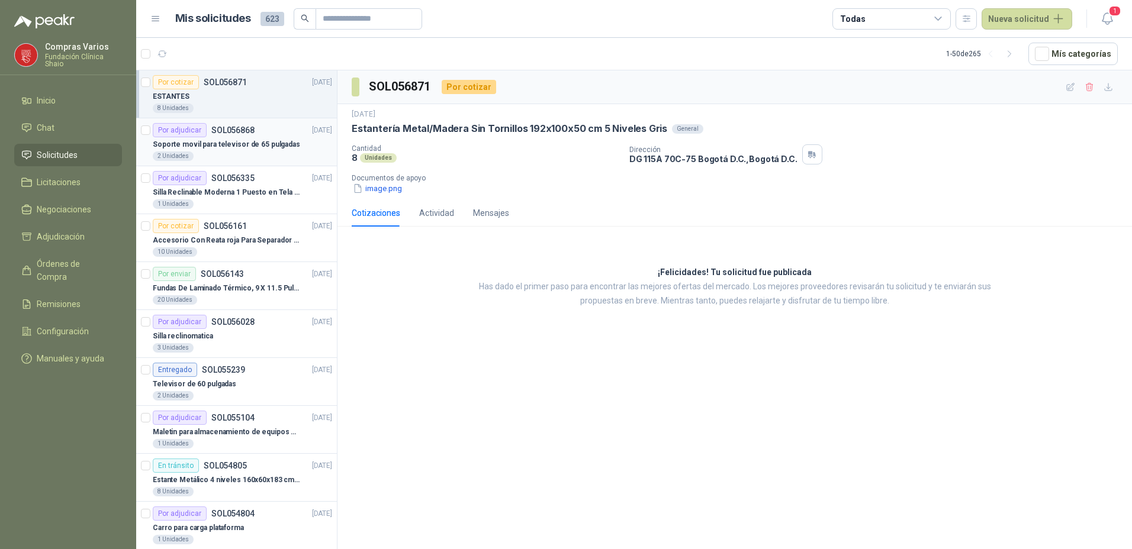
click at [210, 143] on p "Soporte movil para televisor de 65 pulgadas" at bounding box center [226, 144] width 147 height 11
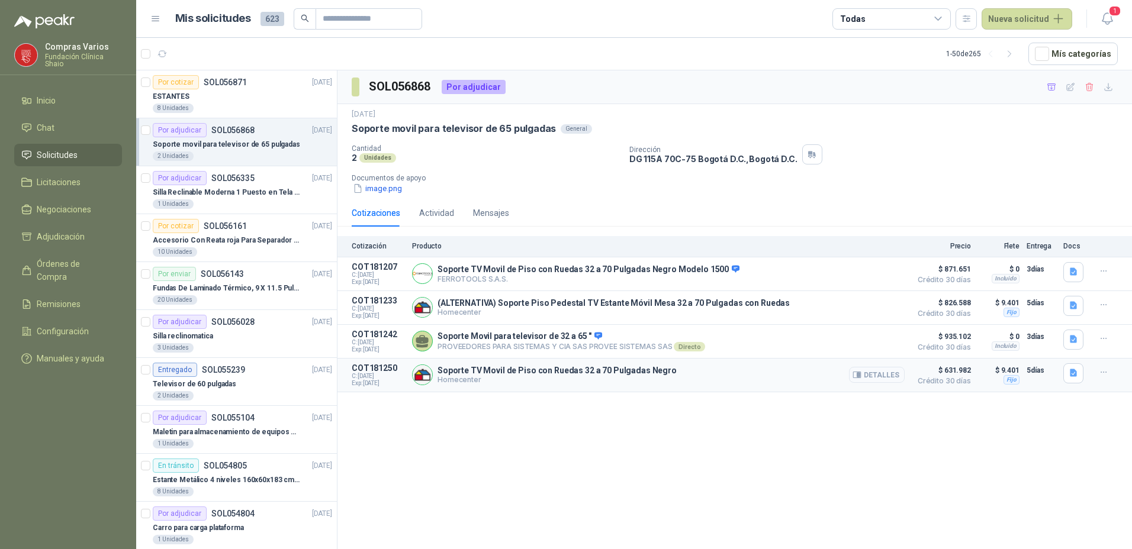
click at [873, 378] on button "Detalles" at bounding box center [877, 375] width 56 height 16
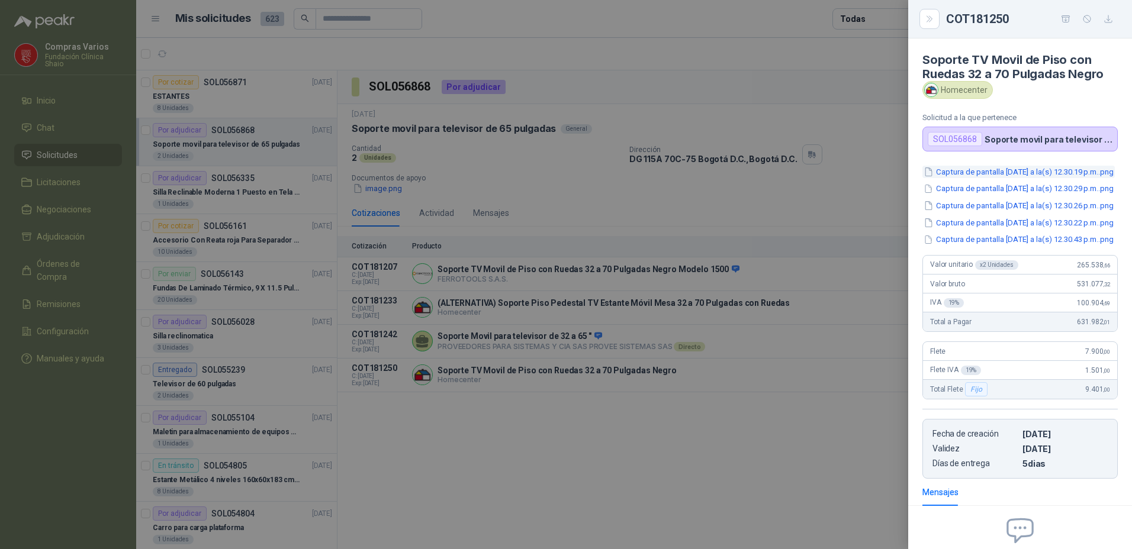
click at [986, 174] on button "Captura de pantalla [DATE] a la(s) 12.30.19 p.m..png" at bounding box center [1018, 172] width 192 height 12
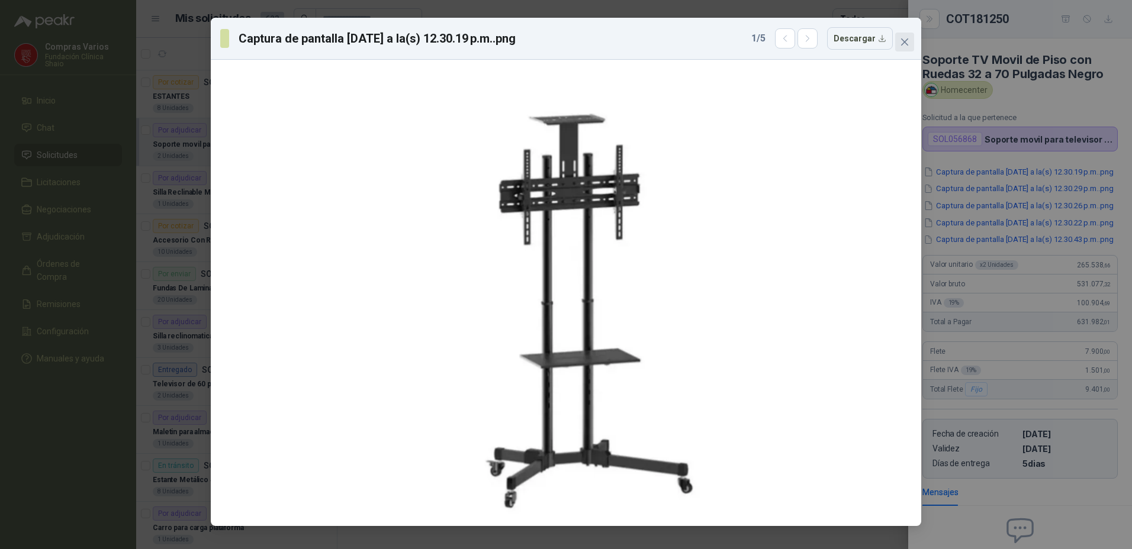
click at [909, 36] on button "Close" at bounding box center [904, 42] width 19 height 19
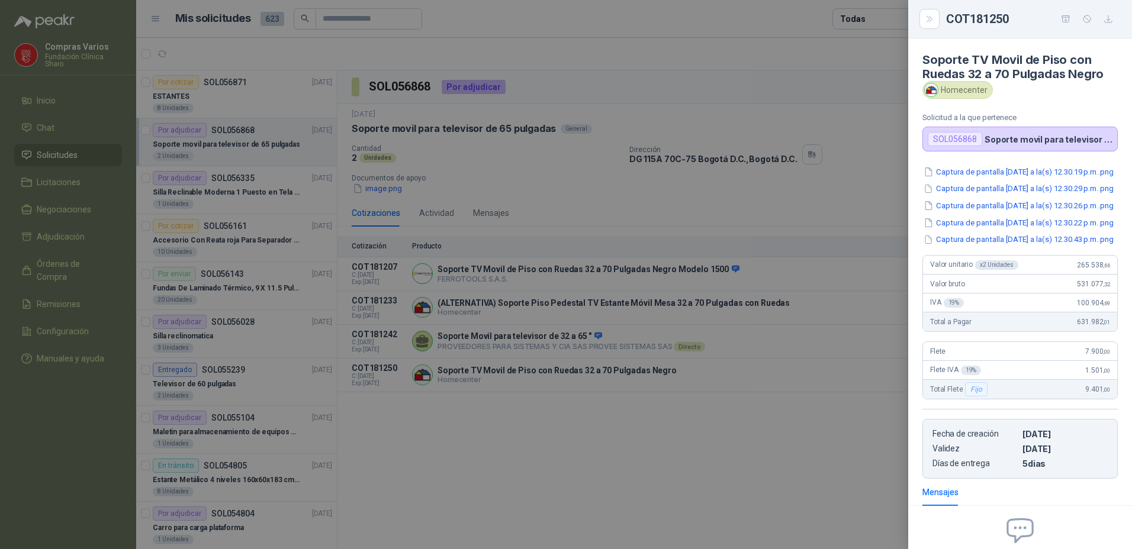
click at [630, 465] on div at bounding box center [566, 274] width 1132 height 549
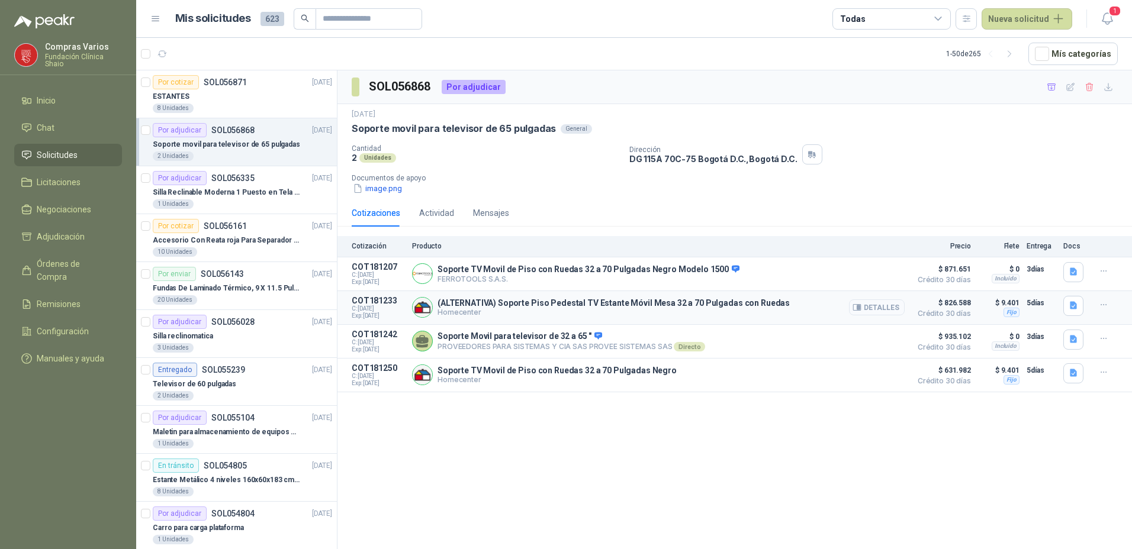
click at [882, 311] on button "Detalles" at bounding box center [877, 308] width 56 height 16
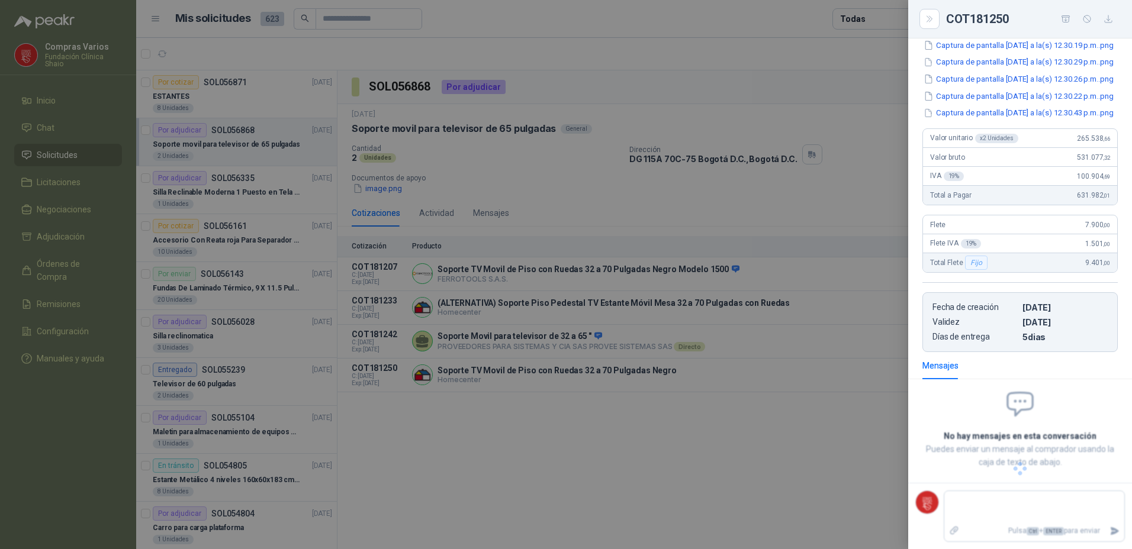
scroll to position [160, 0]
click at [687, 526] on div at bounding box center [566, 274] width 1132 height 549
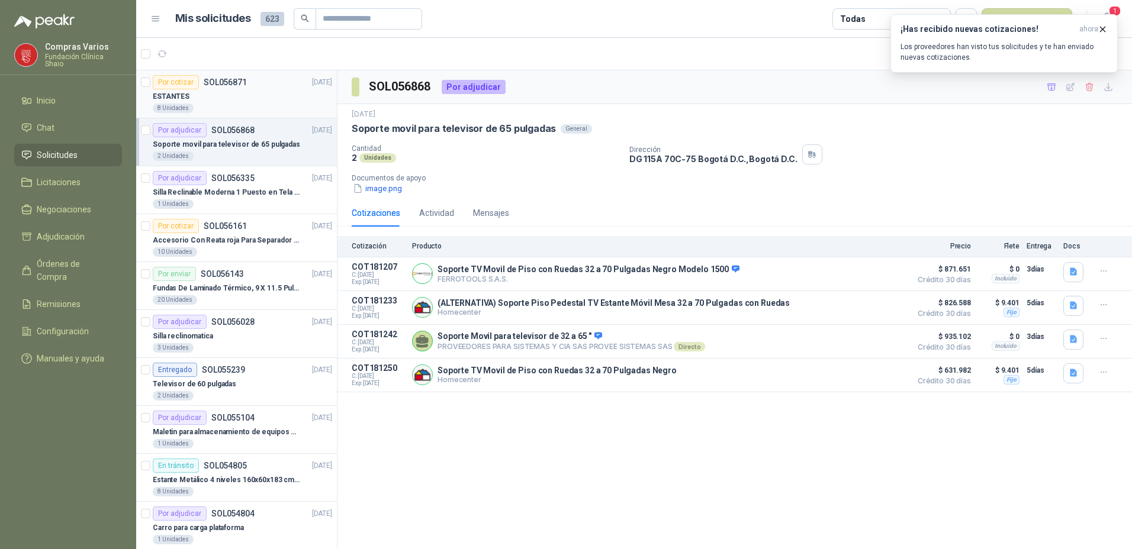
click at [238, 91] on div "ESTANTES" at bounding box center [242, 96] width 179 height 14
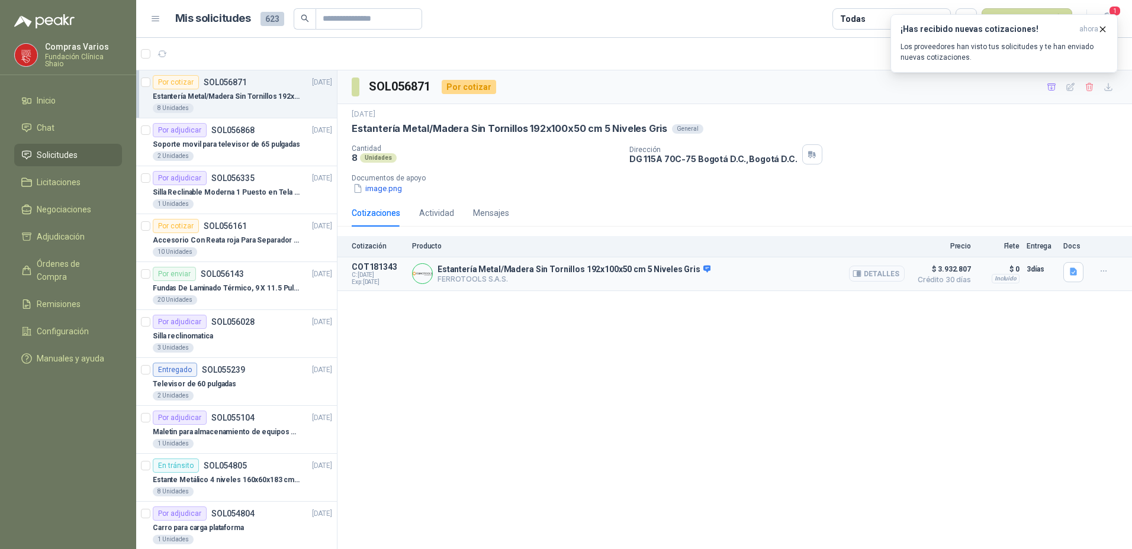
click at [873, 273] on button "Detalles" at bounding box center [877, 274] width 56 height 16
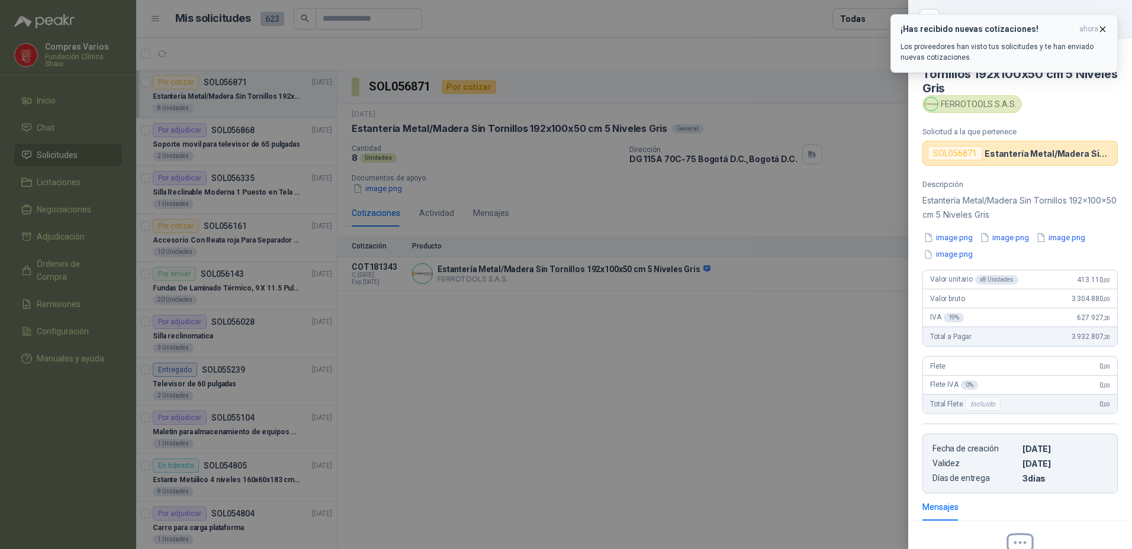
scroll to position [136, 0]
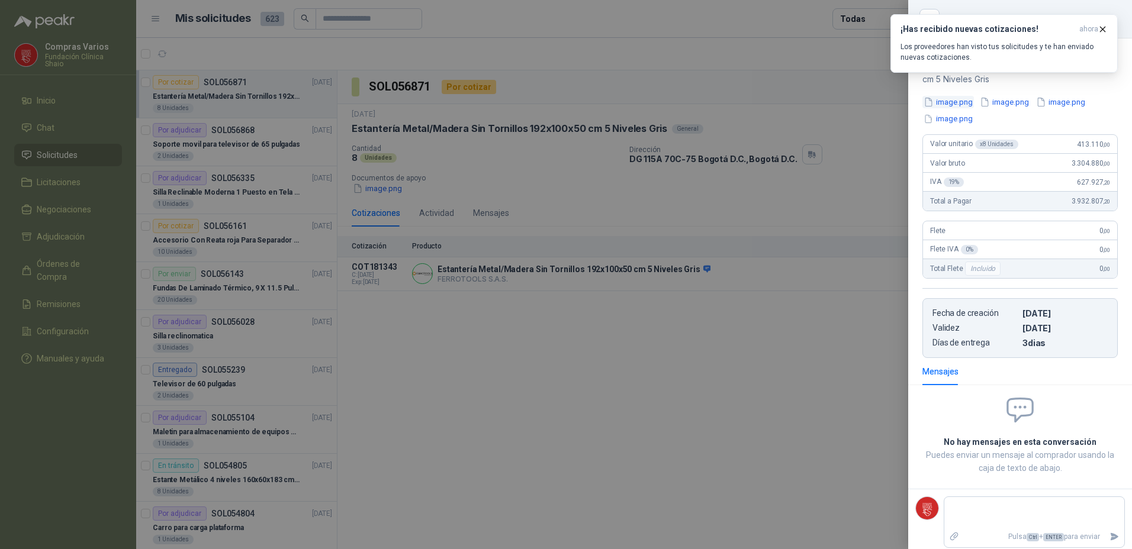
click at [937, 99] on button "image.png" at bounding box center [947, 102] width 51 height 12
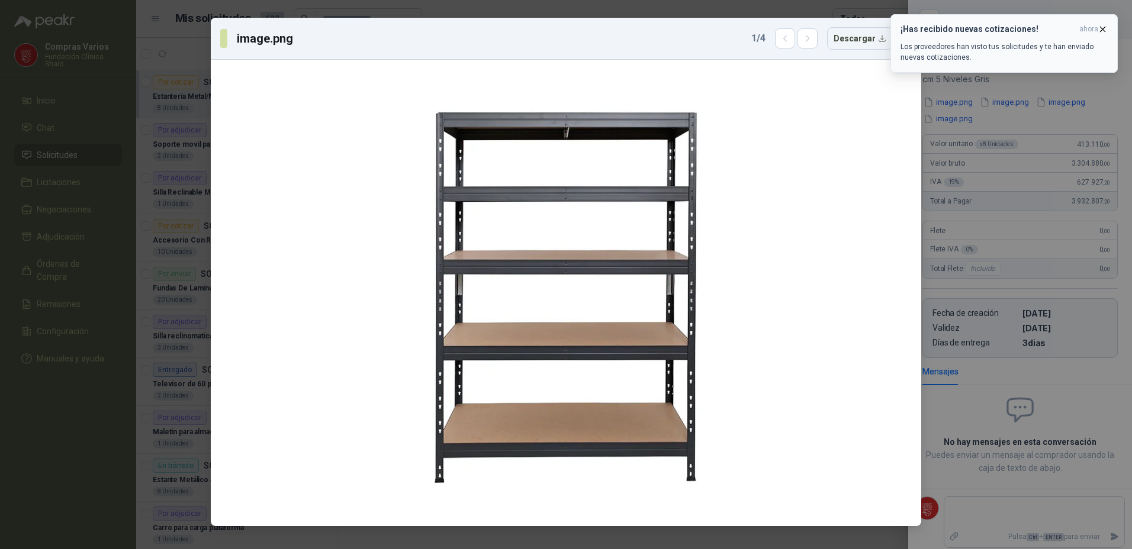
click at [1107, 28] on icon "button" at bounding box center [1102, 29] width 10 height 10
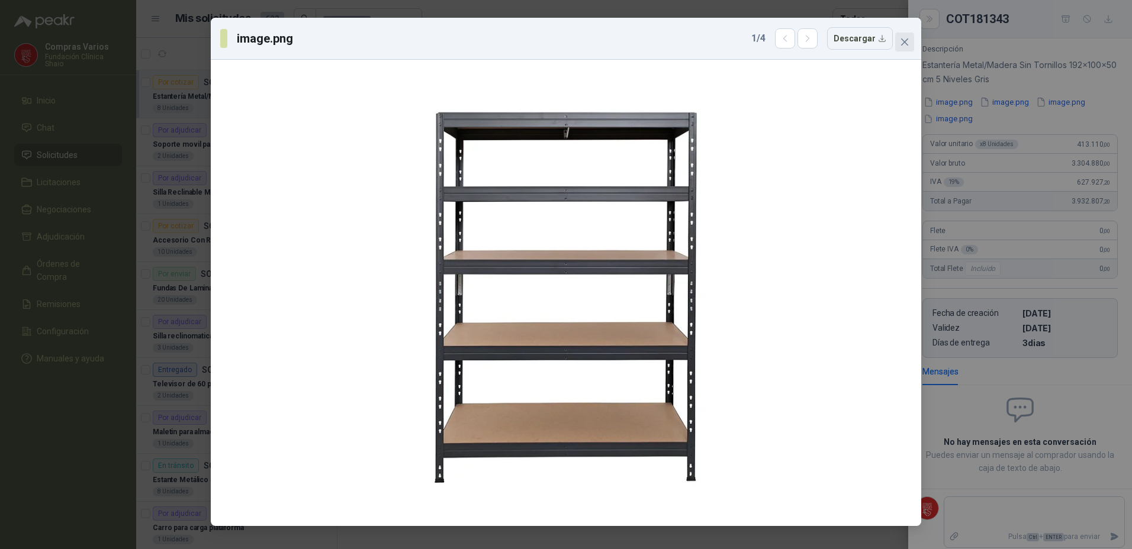
click at [907, 46] on icon "close" at bounding box center [904, 41] width 7 height 7
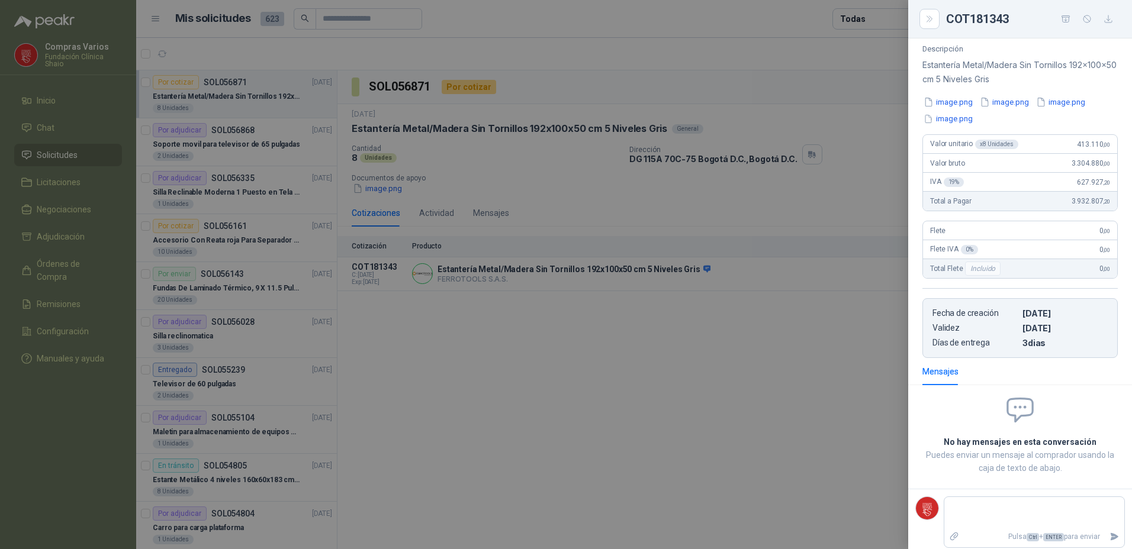
click at [439, 354] on div at bounding box center [566, 274] width 1132 height 549
